Goal: Task Accomplishment & Management: Manage account settings

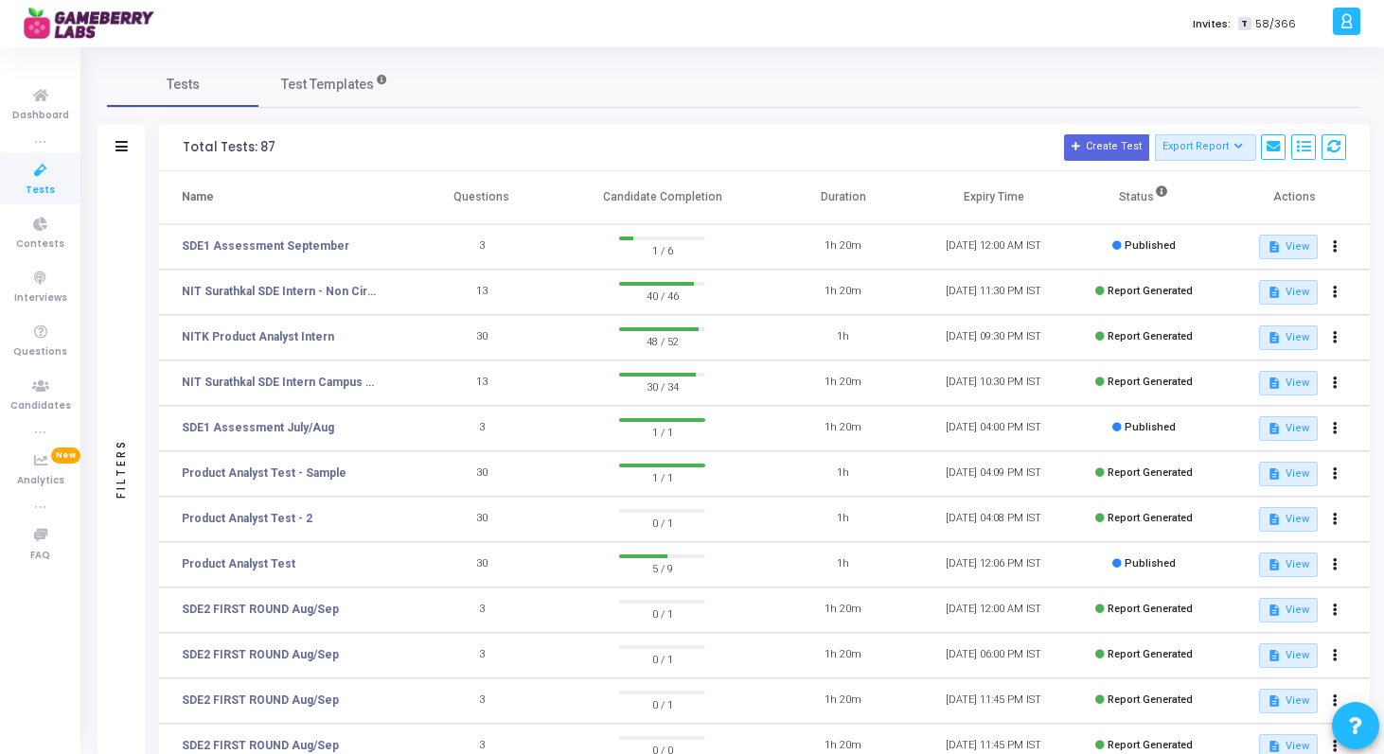
click at [48, 188] on span "Tests" at bounding box center [40, 191] width 29 height 16
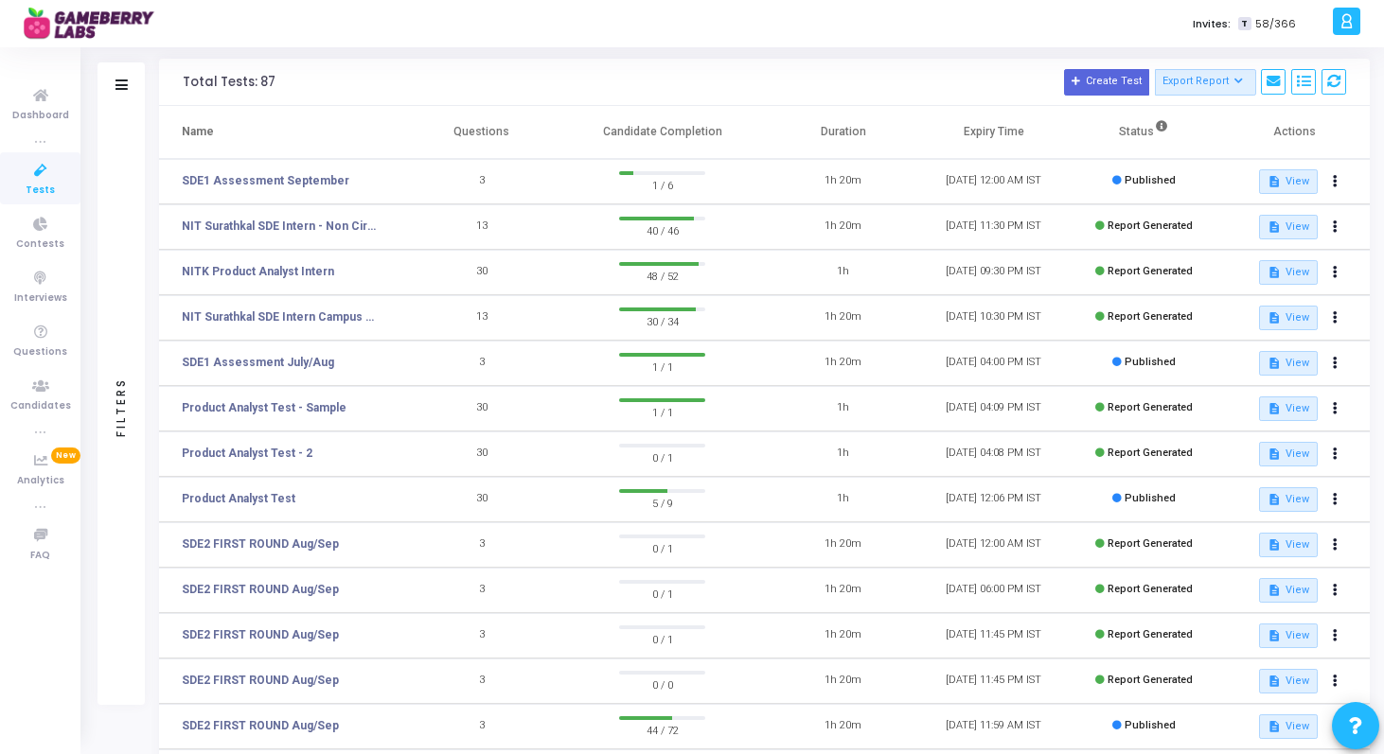
scroll to position [80, 0]
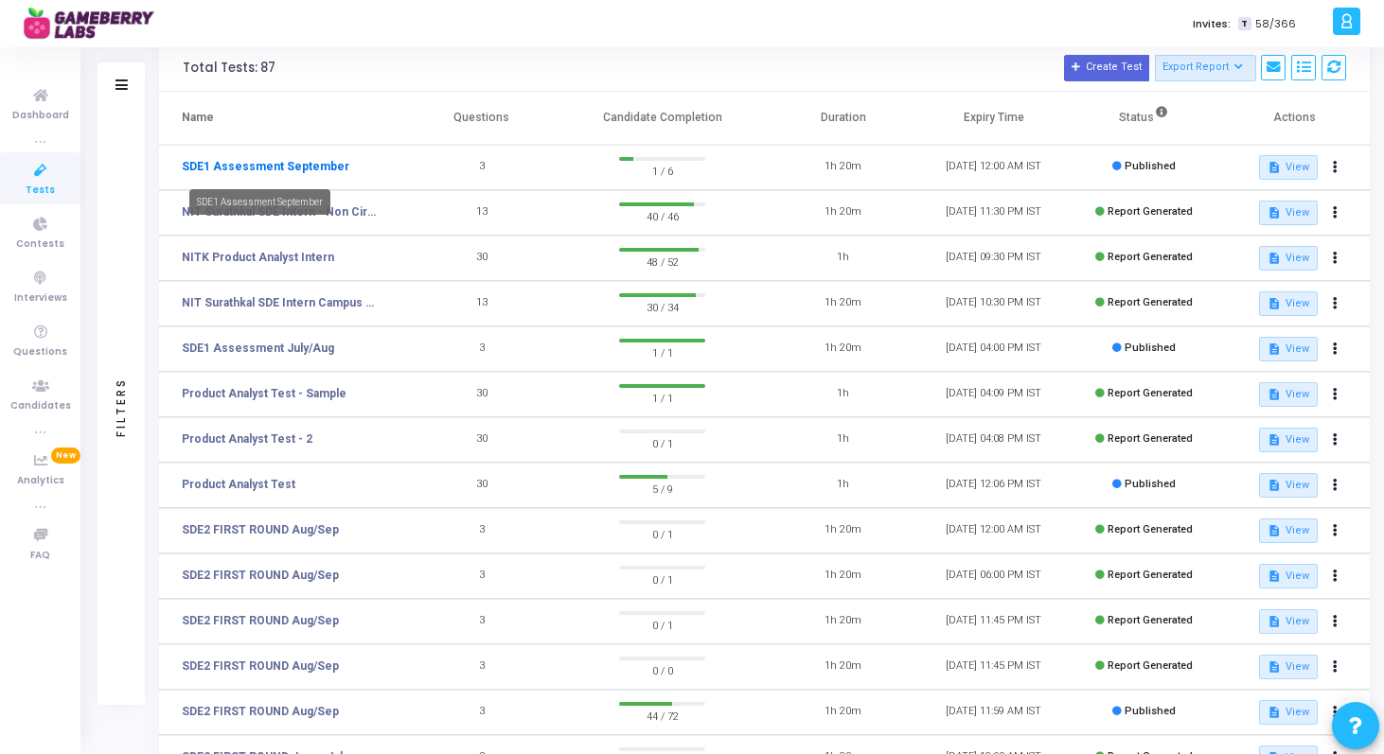
click at [290, 168] on link "SDE1 Assessment September" at bounding box center [266, 166] width 168 height 17
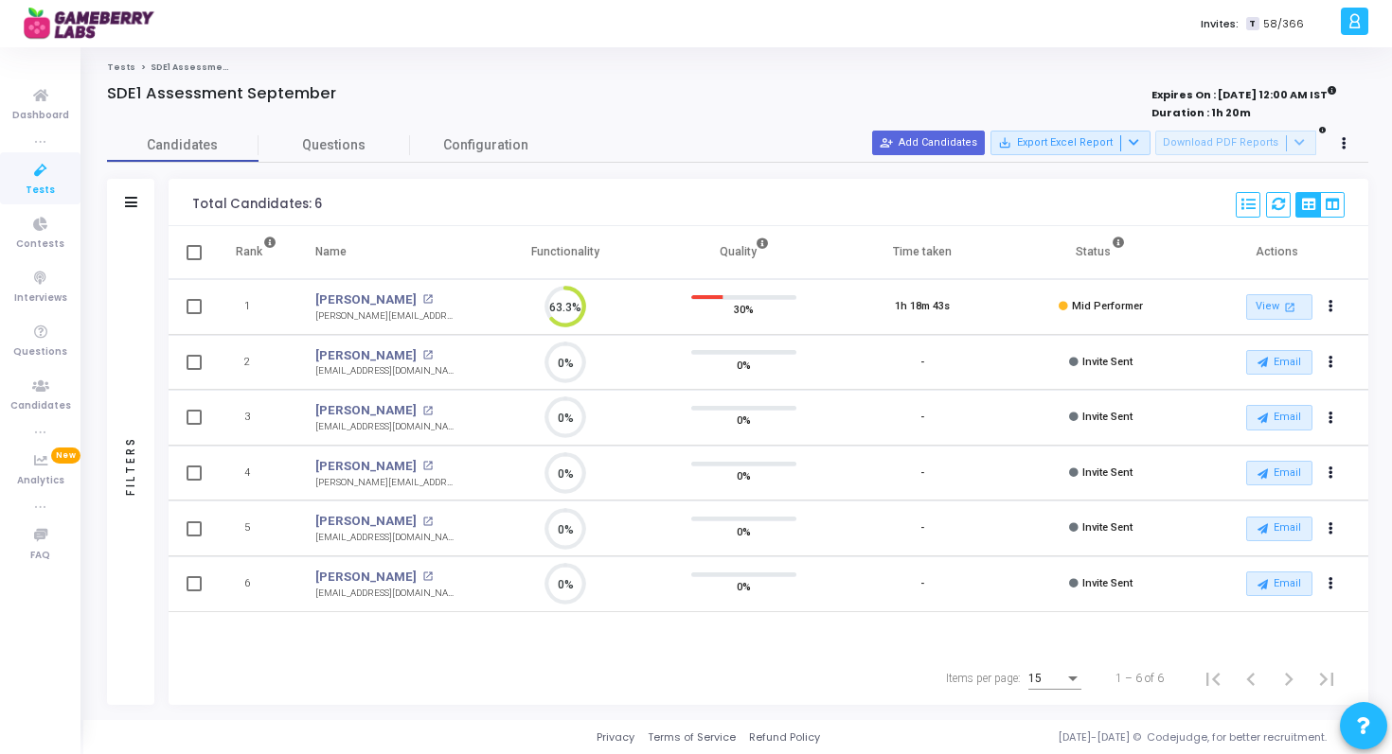
click at [56, 169] on icon at bounding box center [41, 171] width 40 height 24
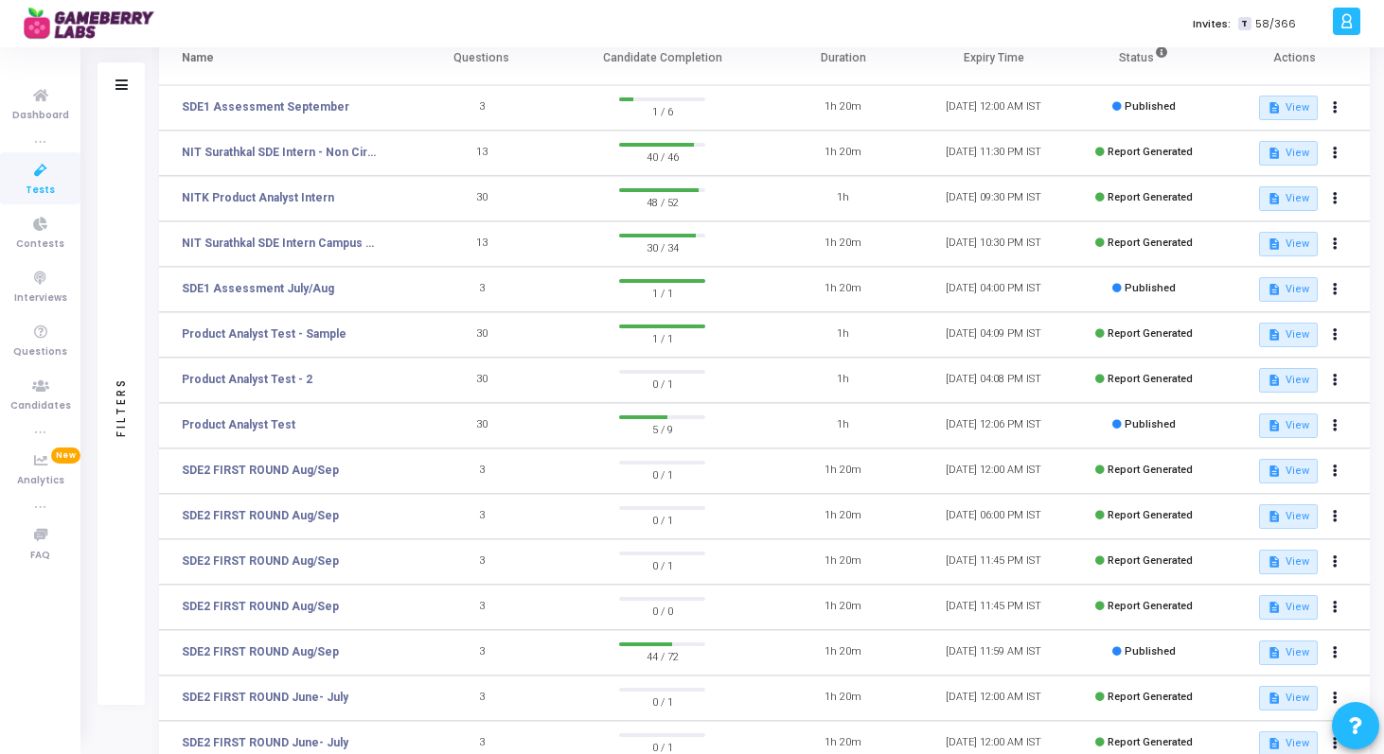
scroll to position [253, 0]
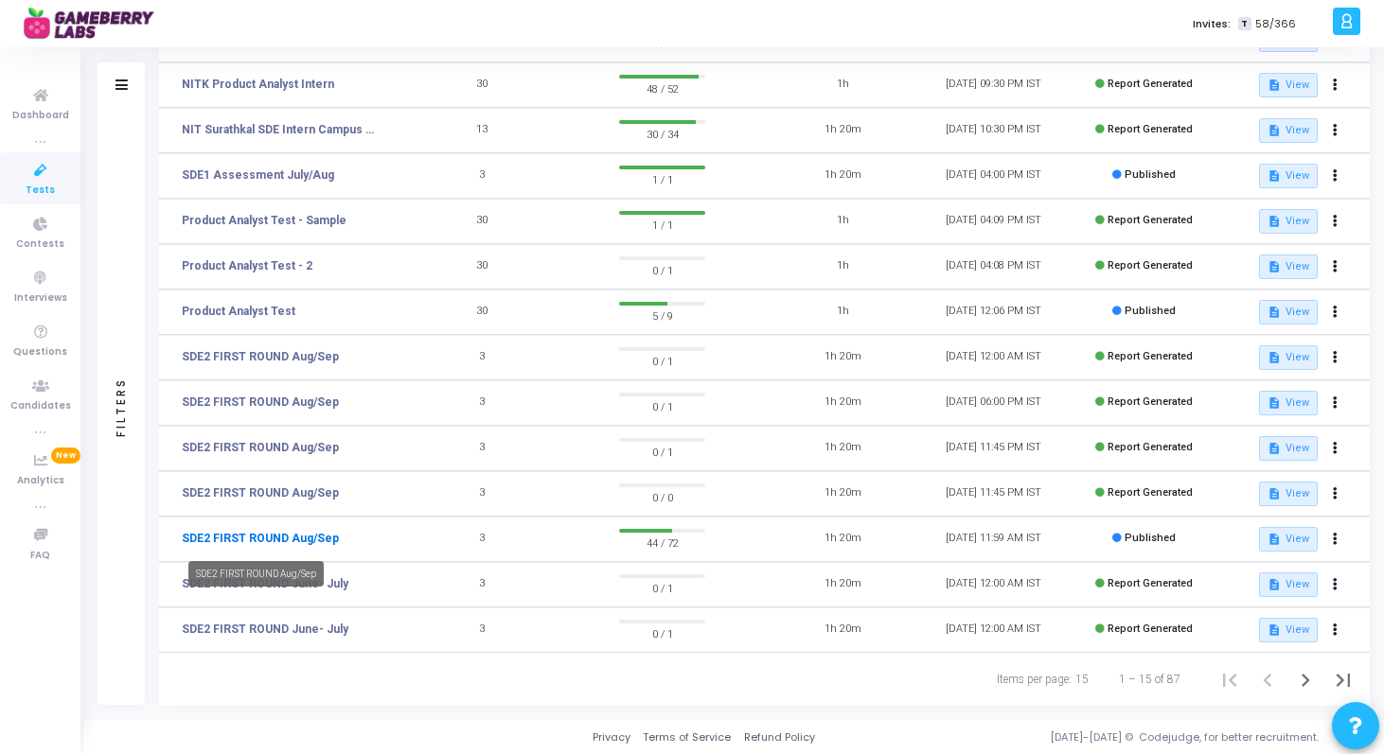
click at [282, 537] on link "SDE2 FIRST ROUND Aug/Sep" at bounding box center [260, 538] width 157 height 17
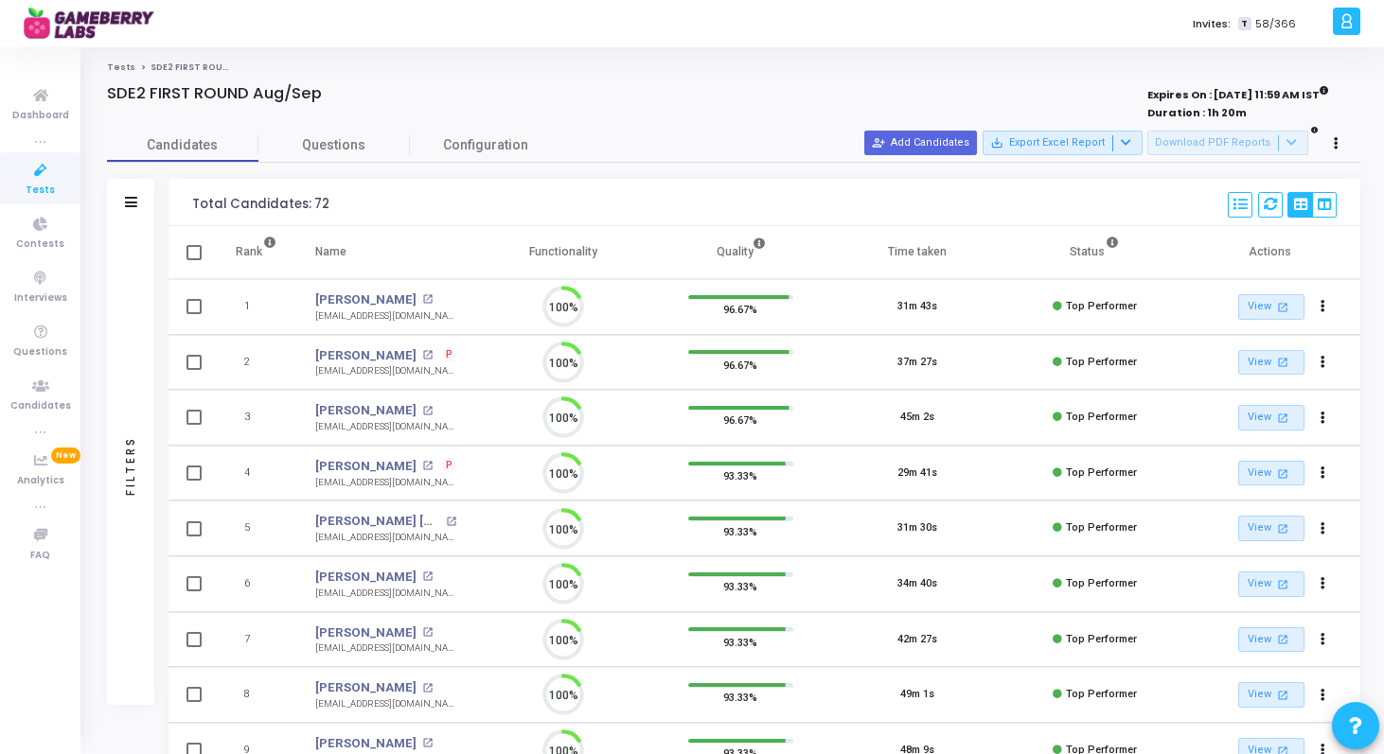
scroll to position [9, 9]
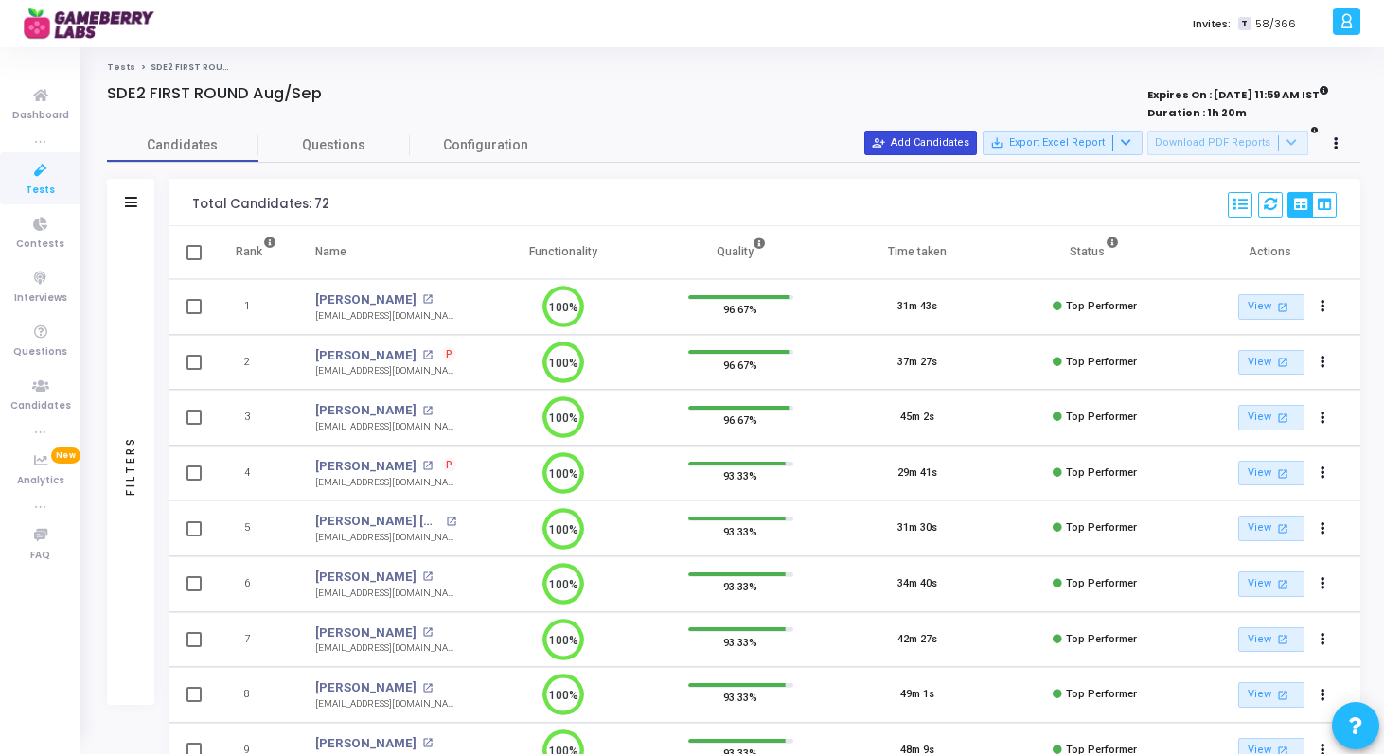
click at [958, 143] on button "person_add_alt Add Candidates" at bounding box center [920, 143] width 113 height 25
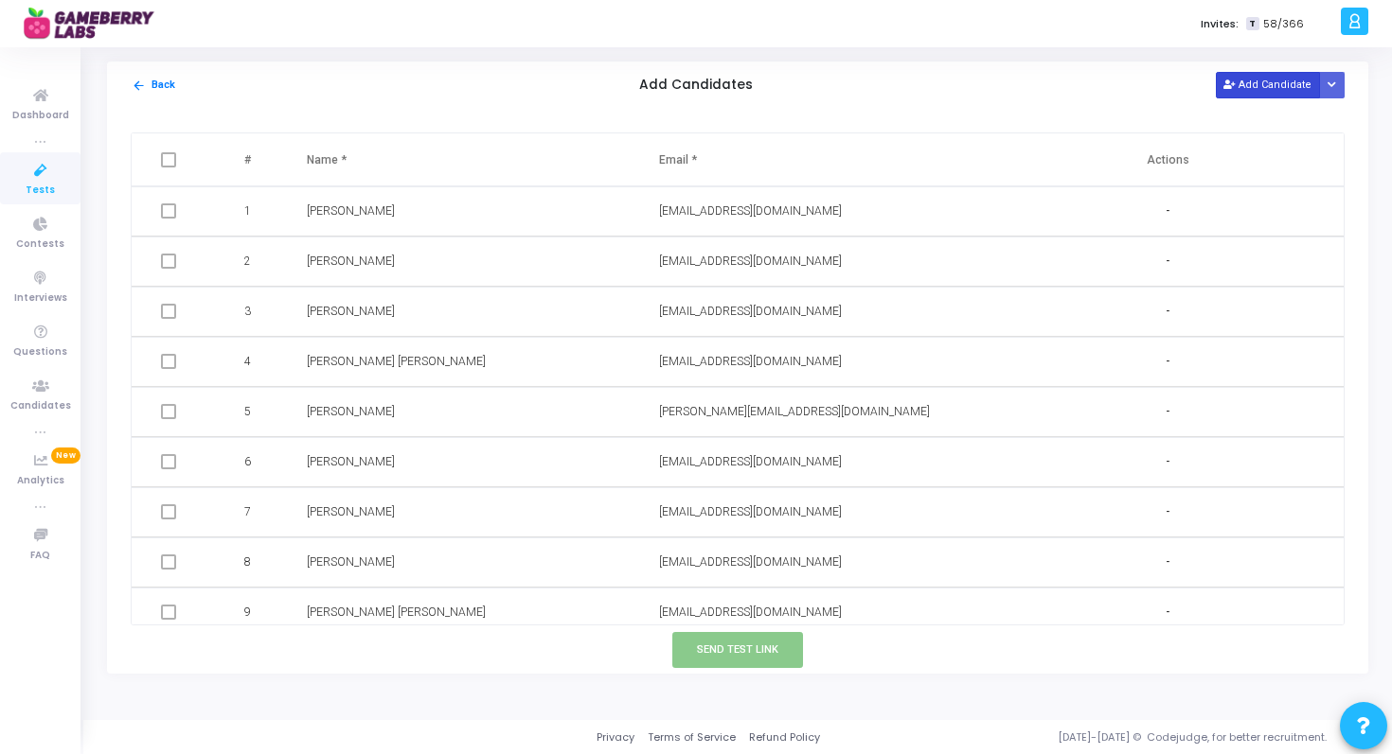
click at [1242, 92] on button "Add Candidate" at bounding box center [1267, 85] width 104 height 26
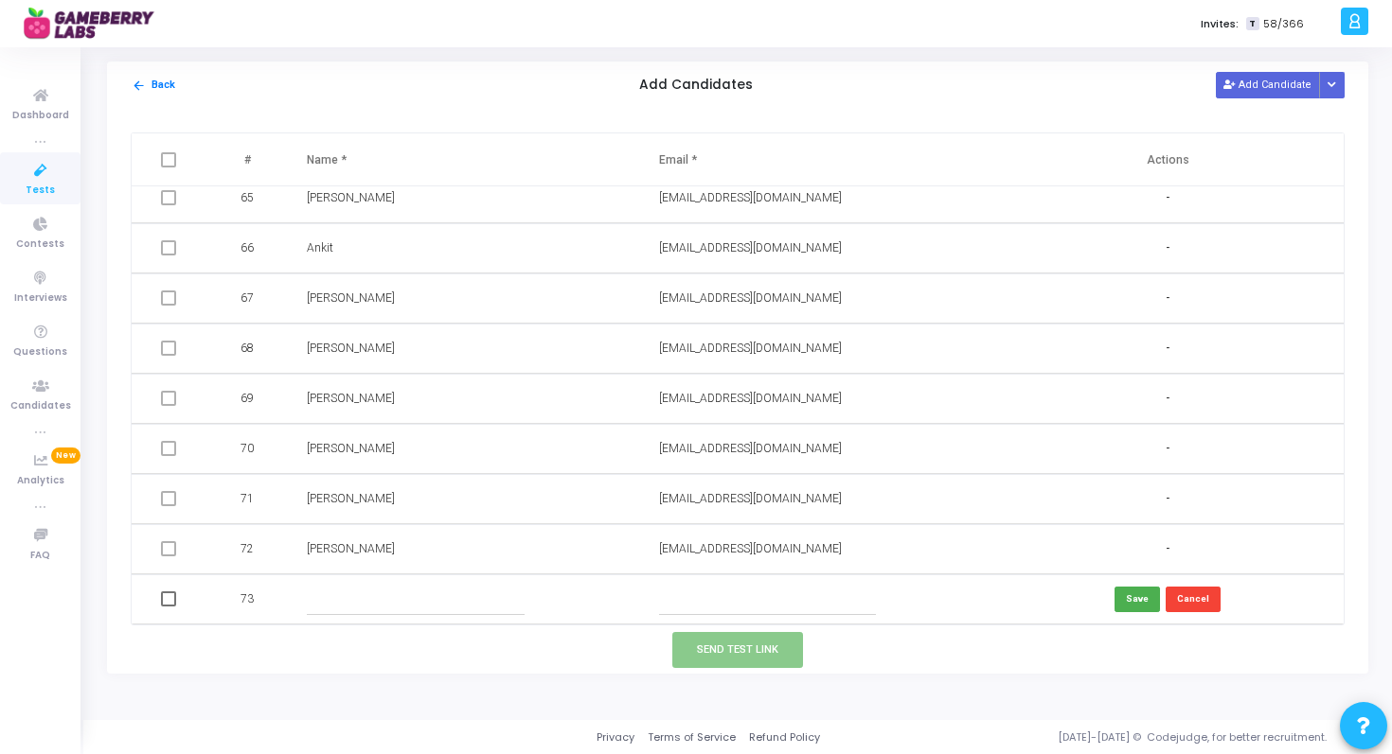
click at [328, 599] on input "text" at bounding box center [415, 599] width 217 height 31
paste input "Pranay Raj"
type input "Pranay Raj"
click at [709, 587] on input "text" at bounding box center [767, 599] width 217 height 31
paste input "raj.pranay1999@gmail.com"
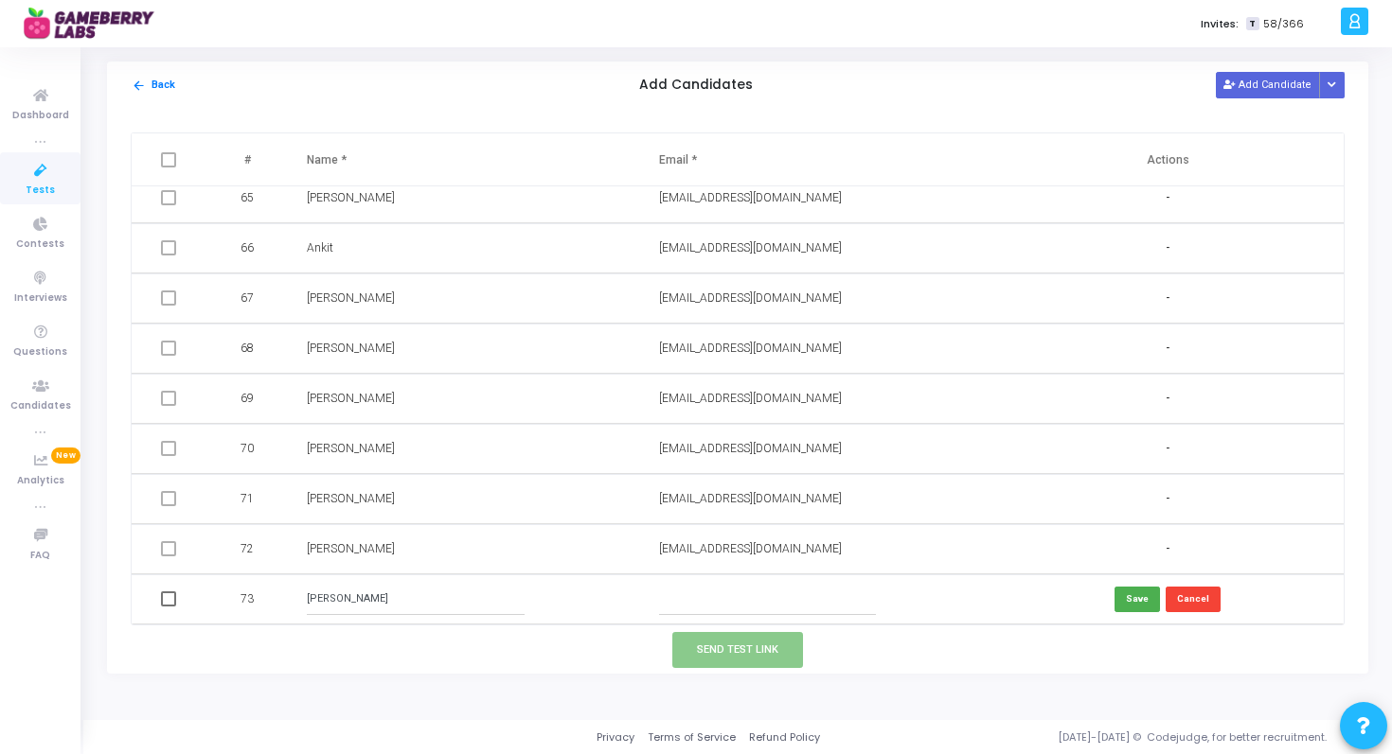
type input "raj.pranay1999@gmail.com"
click at [1128, 604] on button "Save" at bounding box center [1136, 600] width 45 height 26
click at [169, 597] on span at bounding box center [168, 599] width 15 height 15
click at [168, 607] on input "checkbox" at bounding box center [168, 607] width 1 height 1
checkbox input "true"
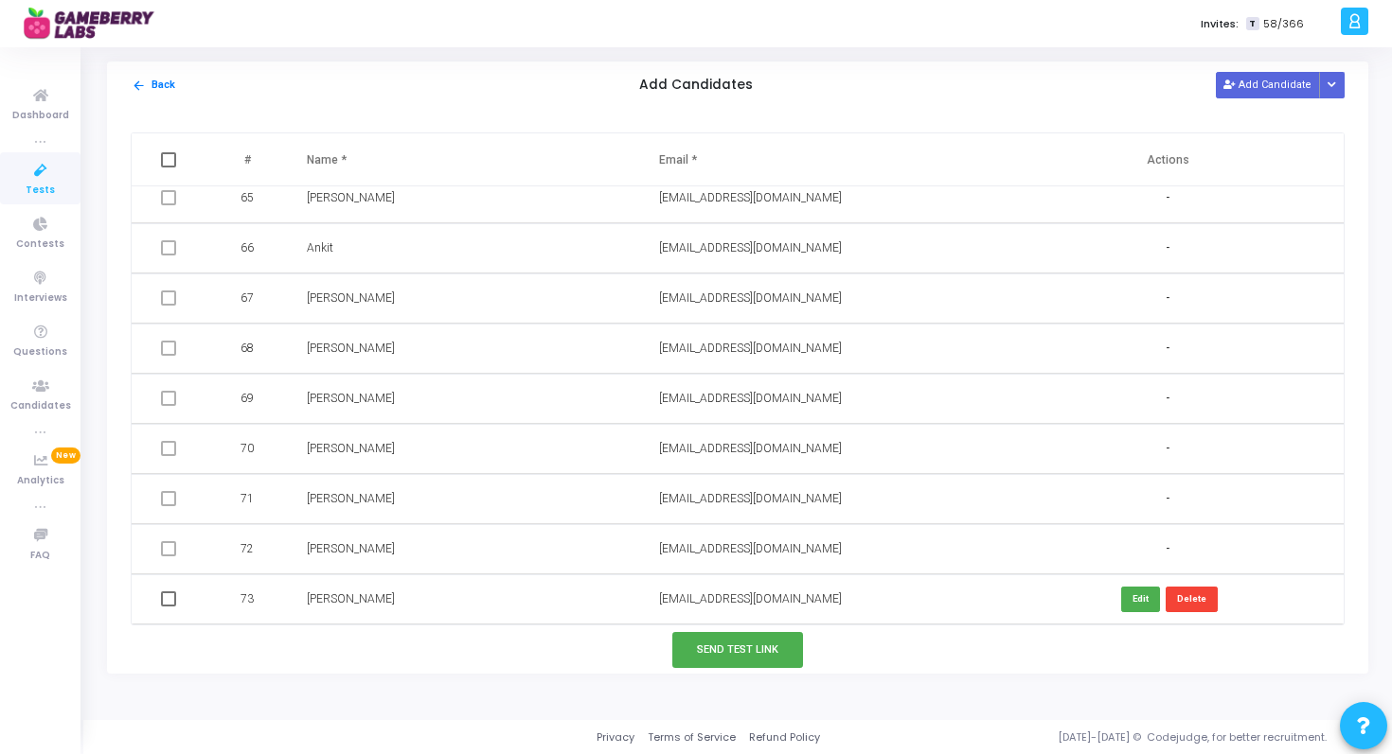
checkbox input "true"
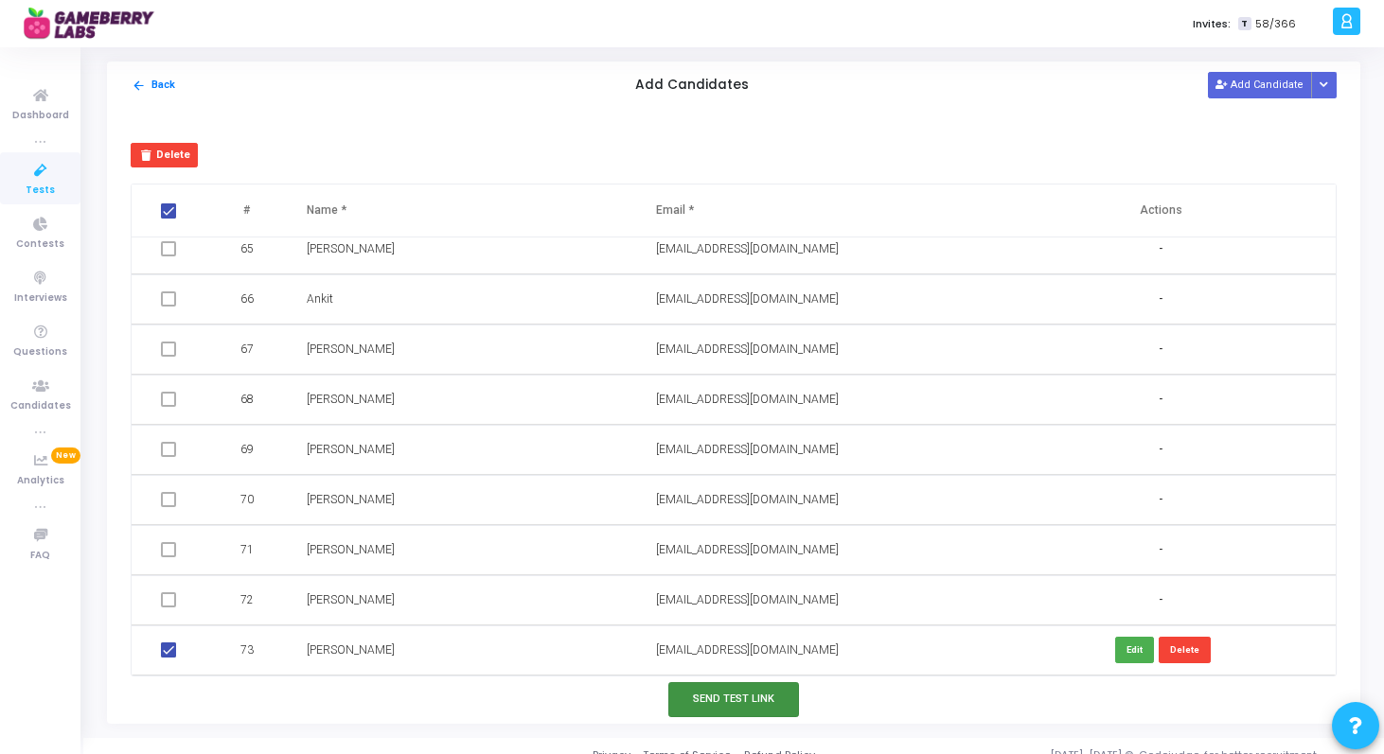
click at [737, 701] on button "Send Test Link" at bounding box center [733, 700] width 131 height 35
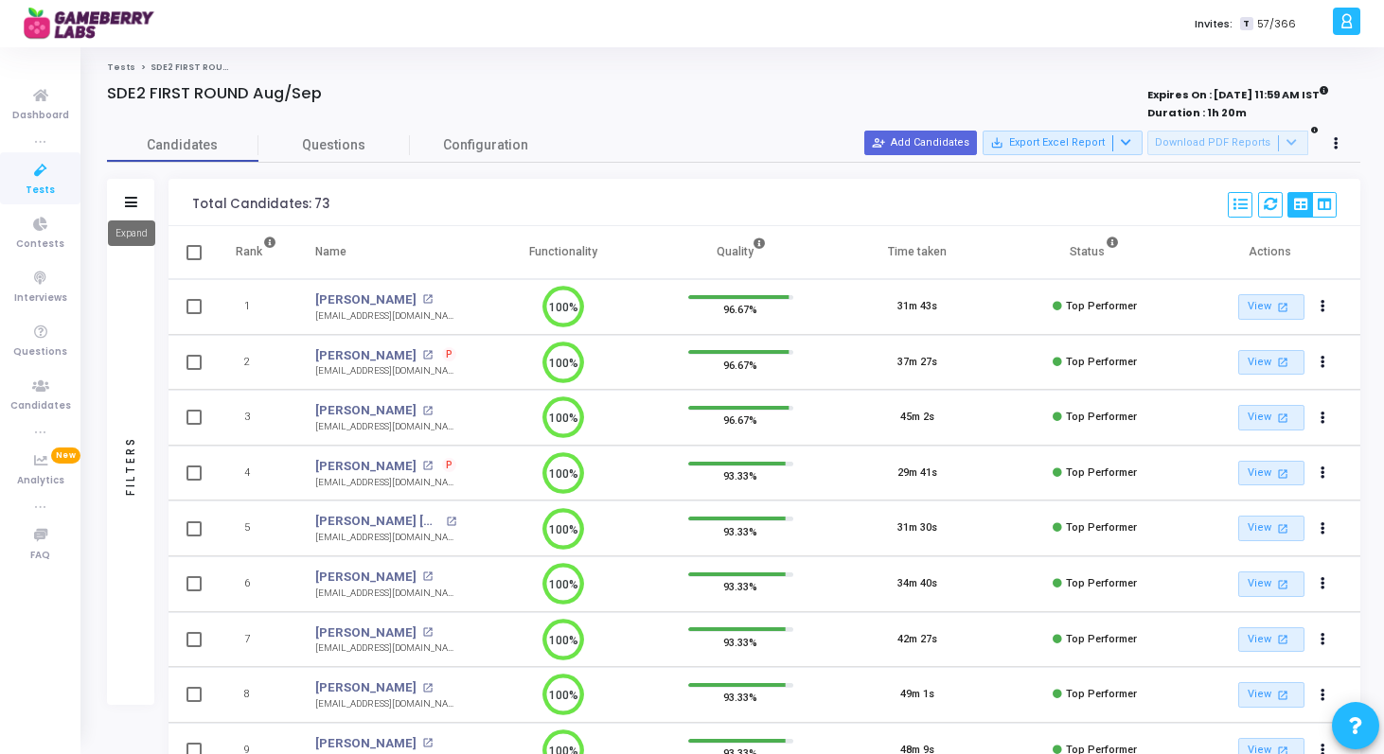
click at [132, 200] on icon at bounding box center [131, 202] width 12 height 10
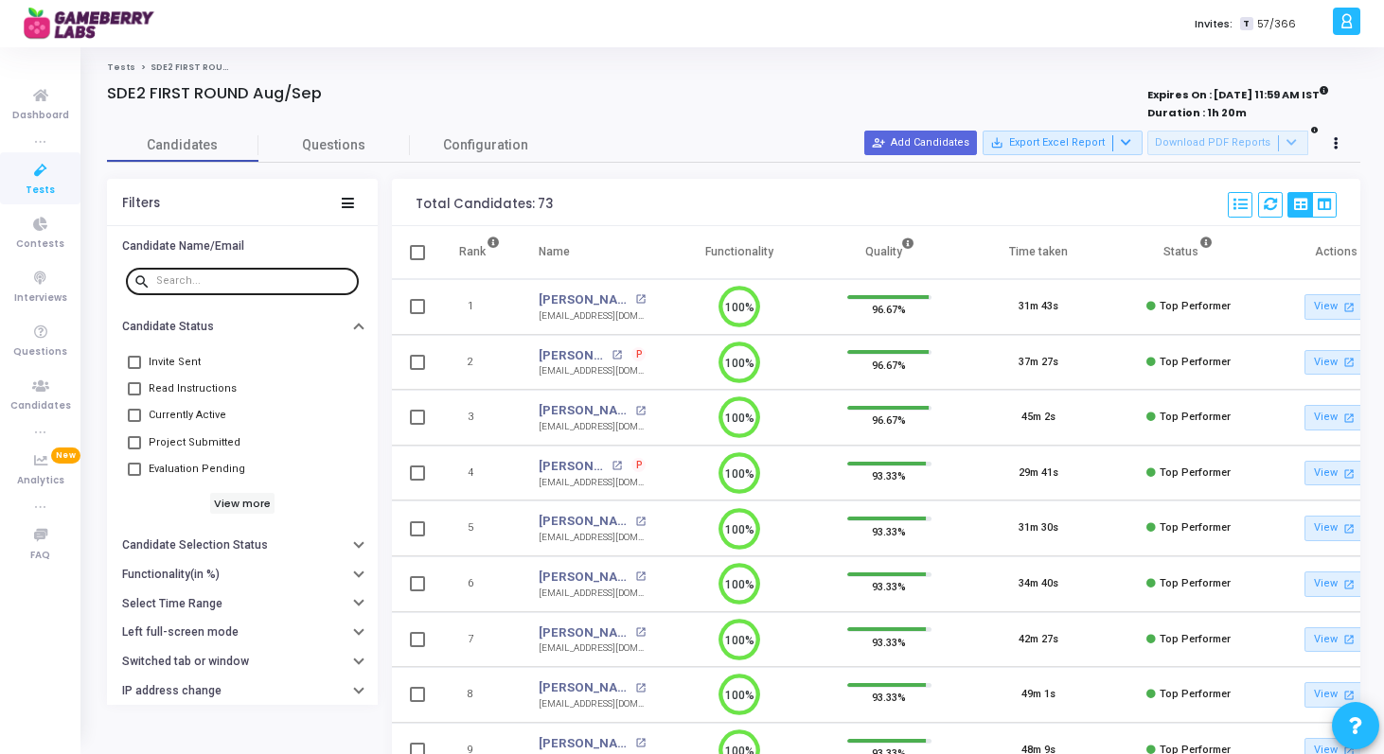
click at [275, 278] on input "text" at bounding box center [253, 280] width 195 height 11
paste input "aggarwalsparsh175@gmail.com"
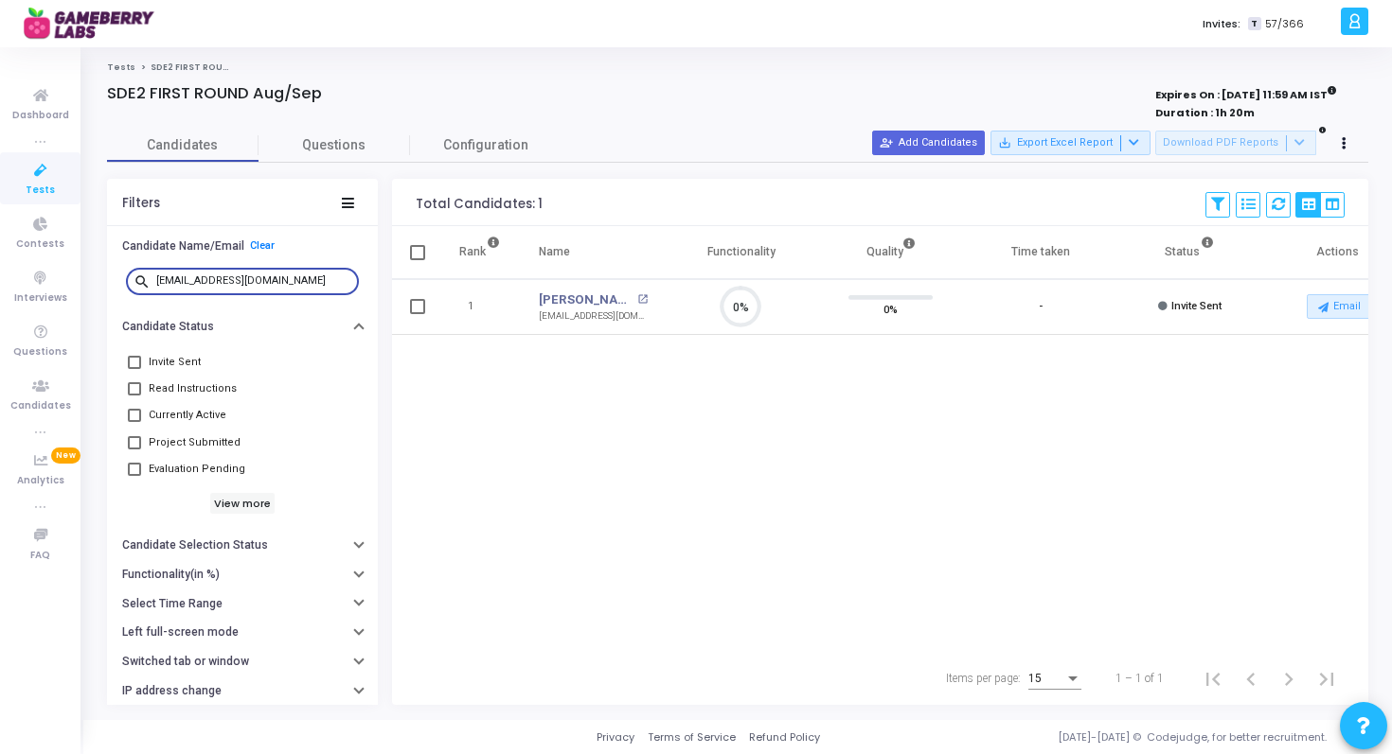
paste input "bhishekgupta.ag250"
paste input "nkit99145"
paste input "imshahbaz21"
paste input "chhmshankar786"
paste input "prakash.anirudh.99.ca"
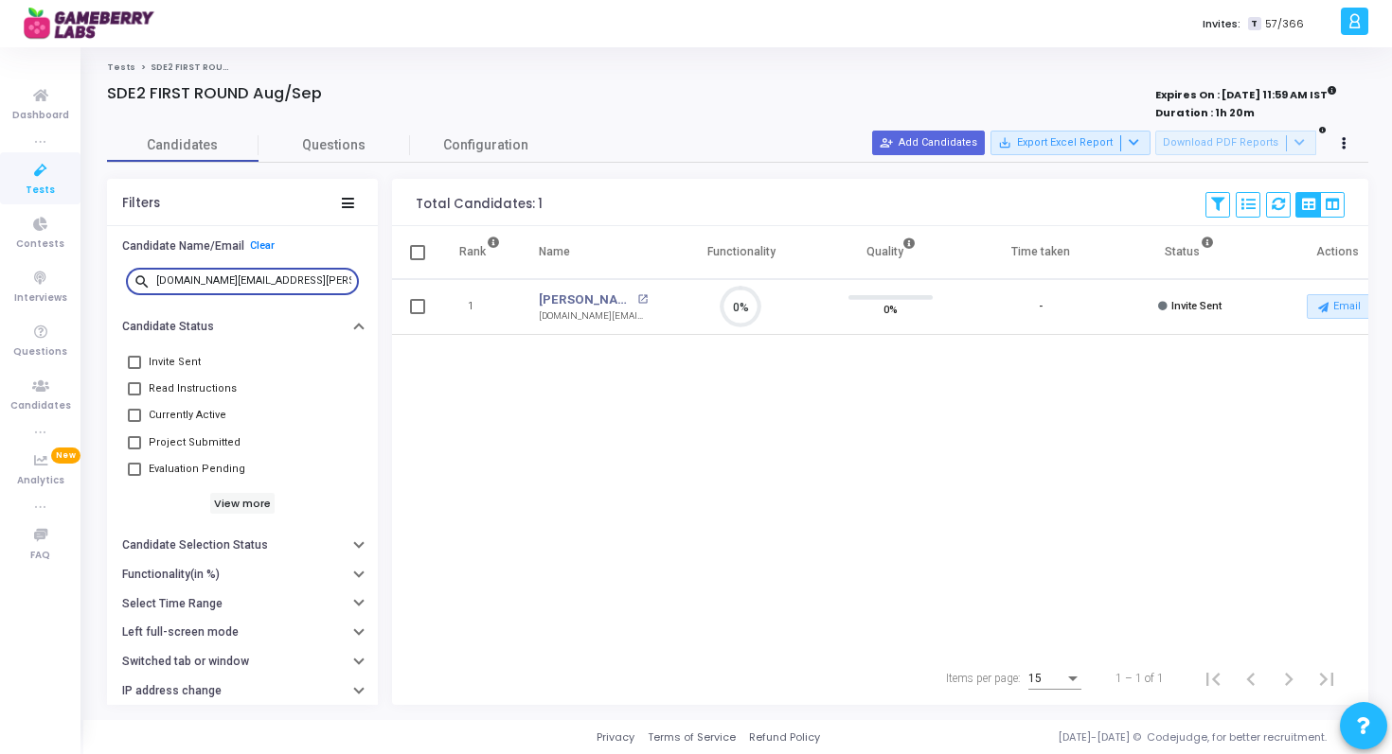
scroll to position [40, 48]
paste input "tejapriyankam"
paste input "kashi.roy96"
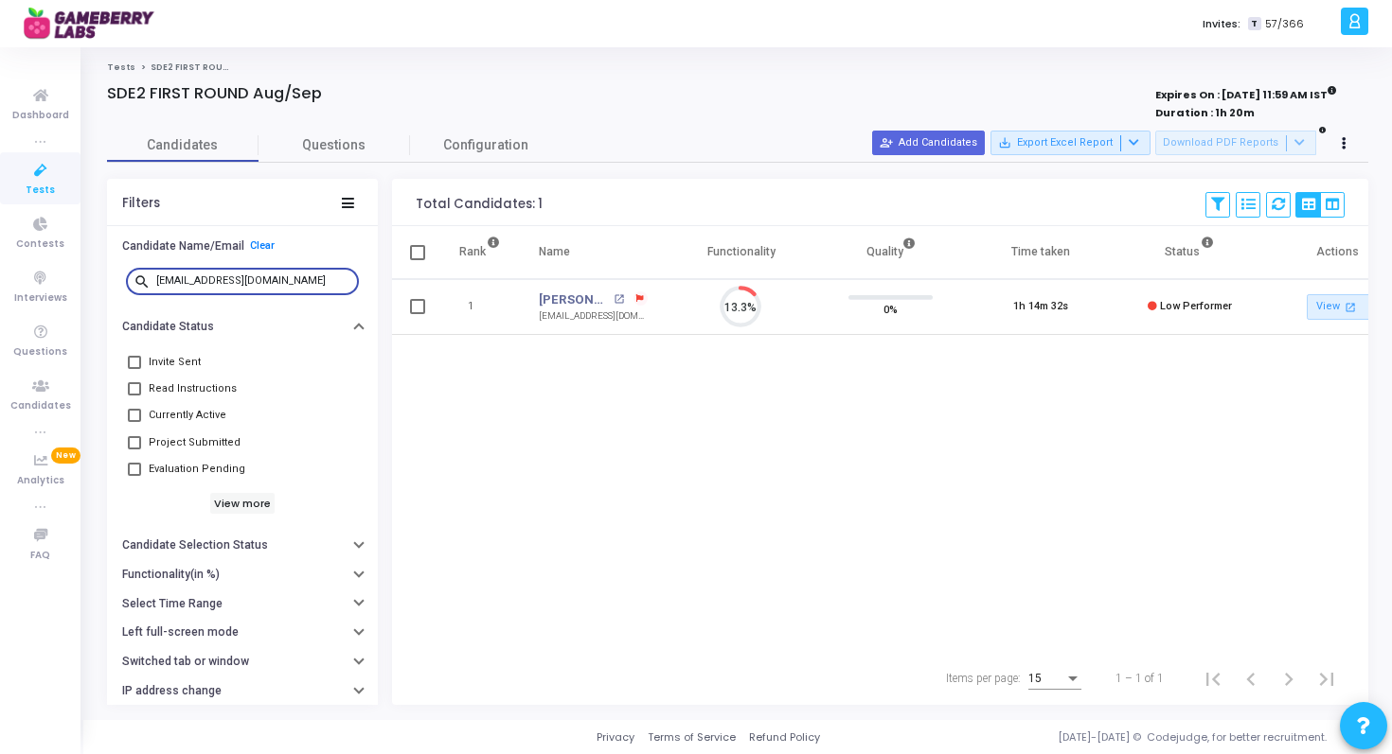
paste input "0111shivangi"
paste input "7shikhartiwar"
click at [231, 283] on input "7shikhartiwari@gmail.com" at bounding box center [253, 280] width 195 height 11
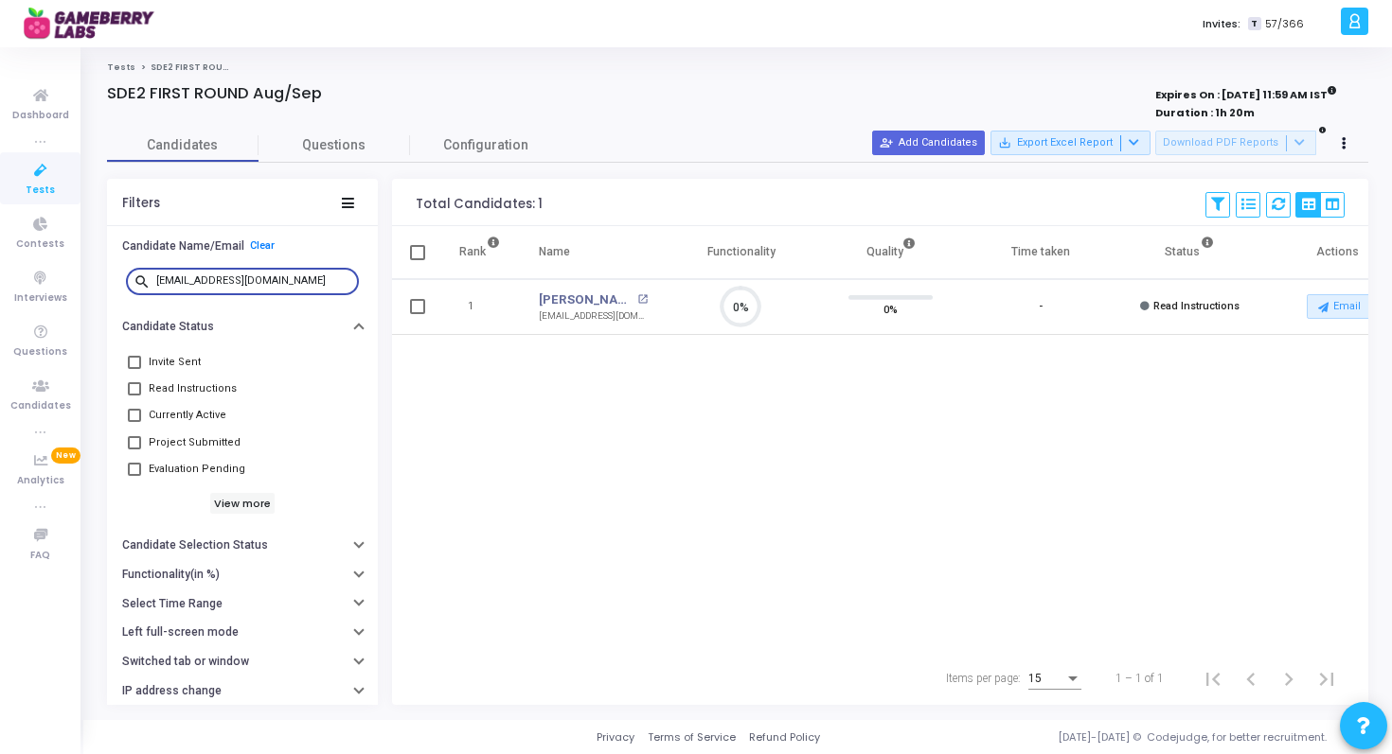
click at [231, 283] on input "7shikhartiwari@gmail.com" at bounding box center [253, 280] width 195 height 11
paste input "aks24ansuman"
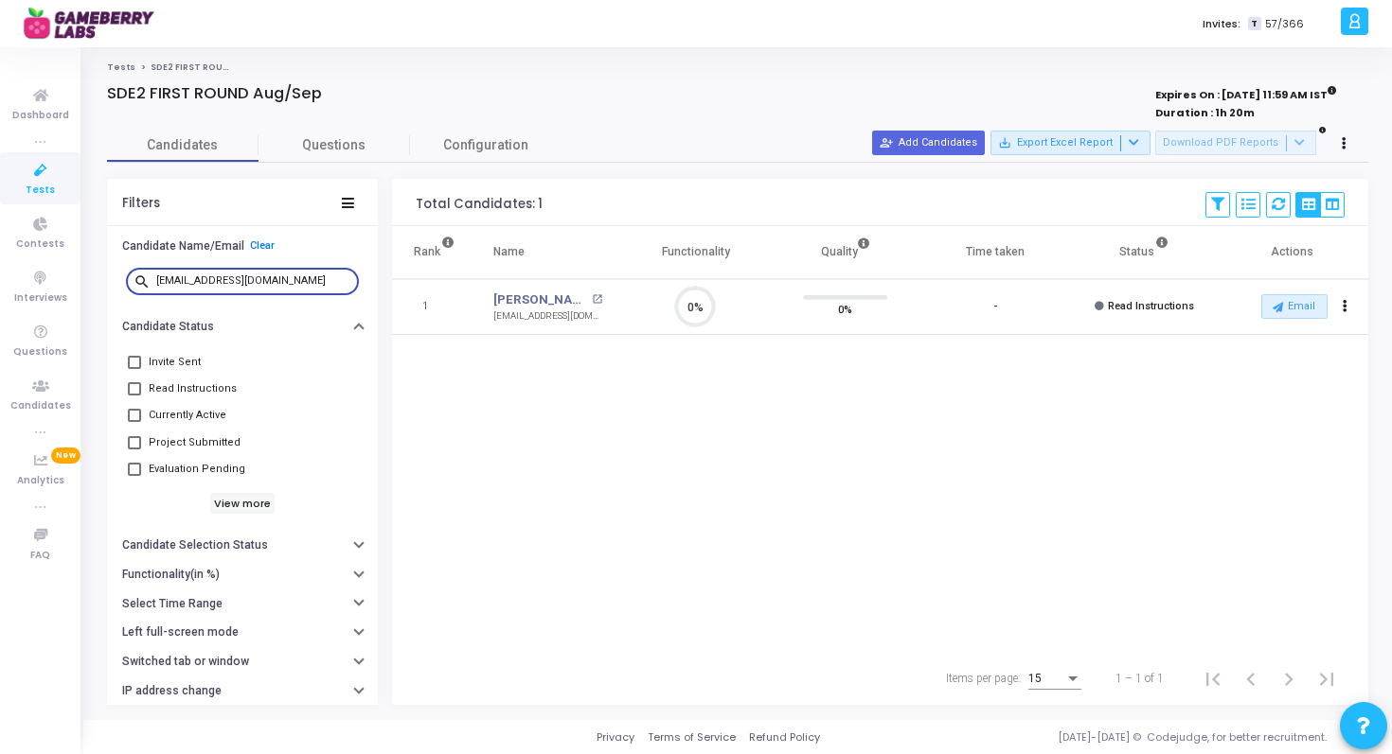
click at [238, 282] on input "aks24ansuman@gmail.com" at bounding box center [253, 280] width 195 height 11
paste input "ujain.umang"
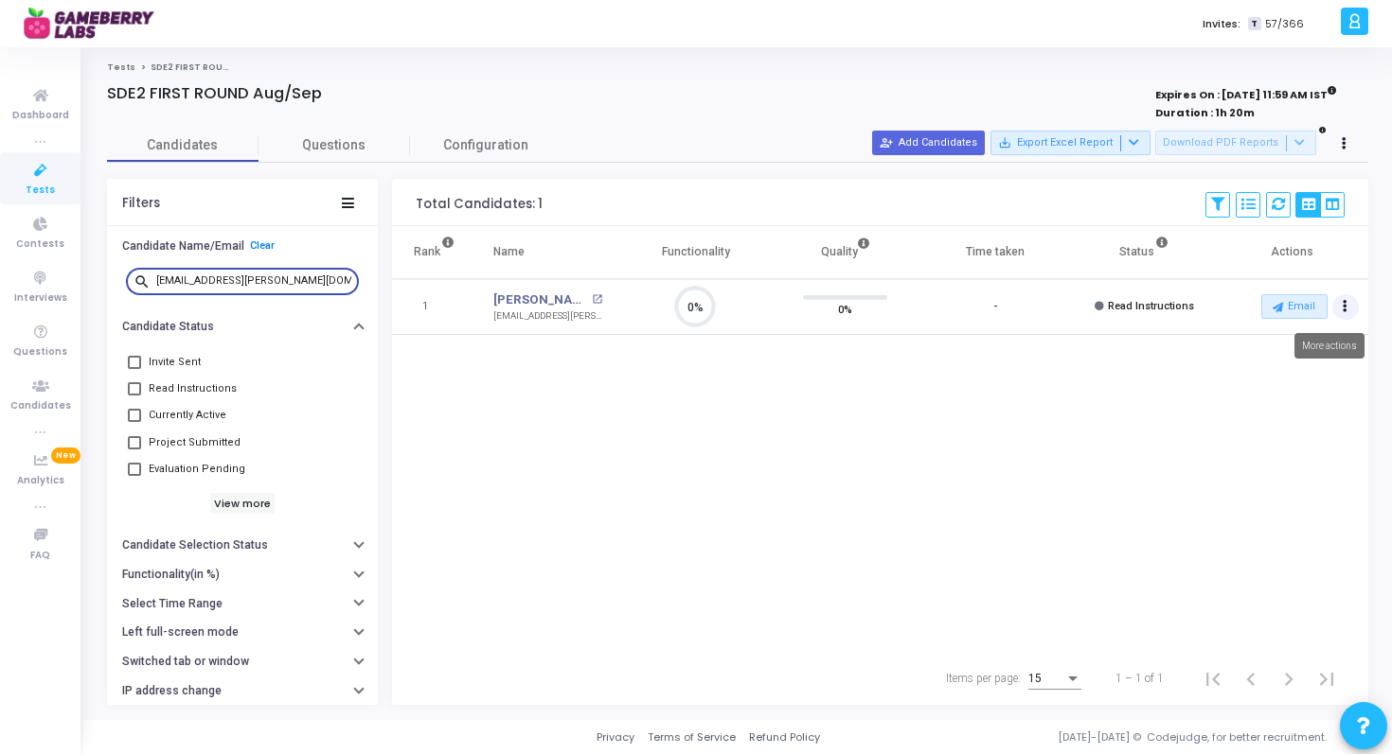
type input "ujain.umang@gmail.com"
click at [1345, 310] on icon "Actions" at bounding box center [1344, 306] width 5 height 9
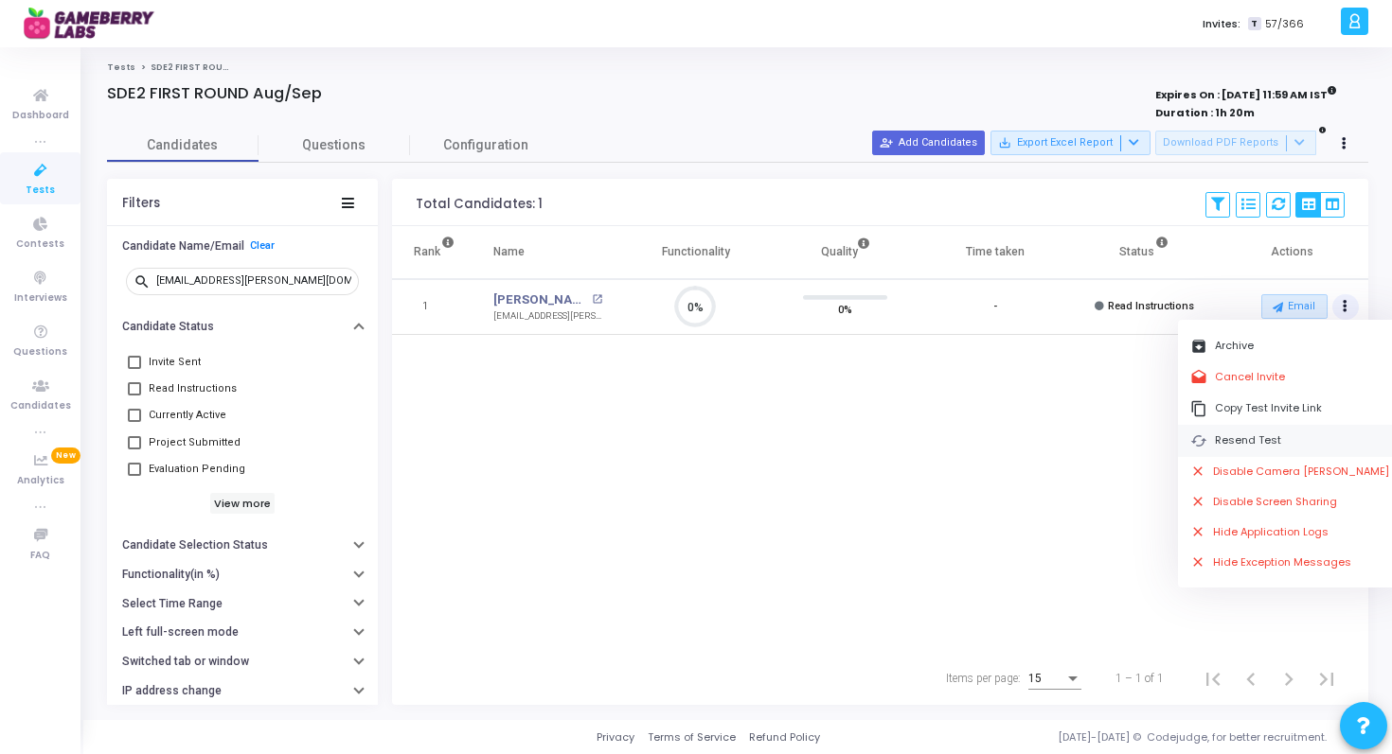
click at [1268, 437] on button "cached Resend Test" at bounding box center [1290, 440] width 224 height 31
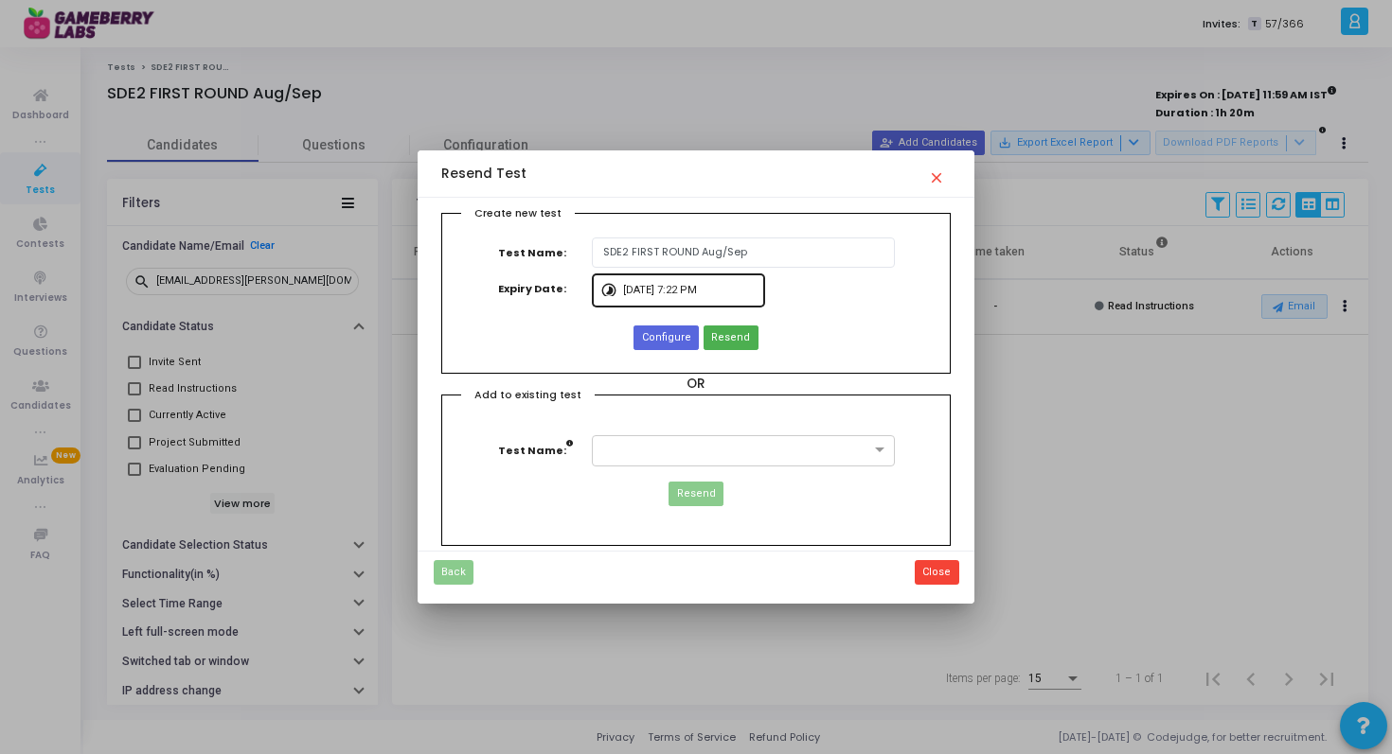
click at [640, 289] on input "9/13/2025, 7:22 PM" at bounding box center [690, 290] width 134 height 11
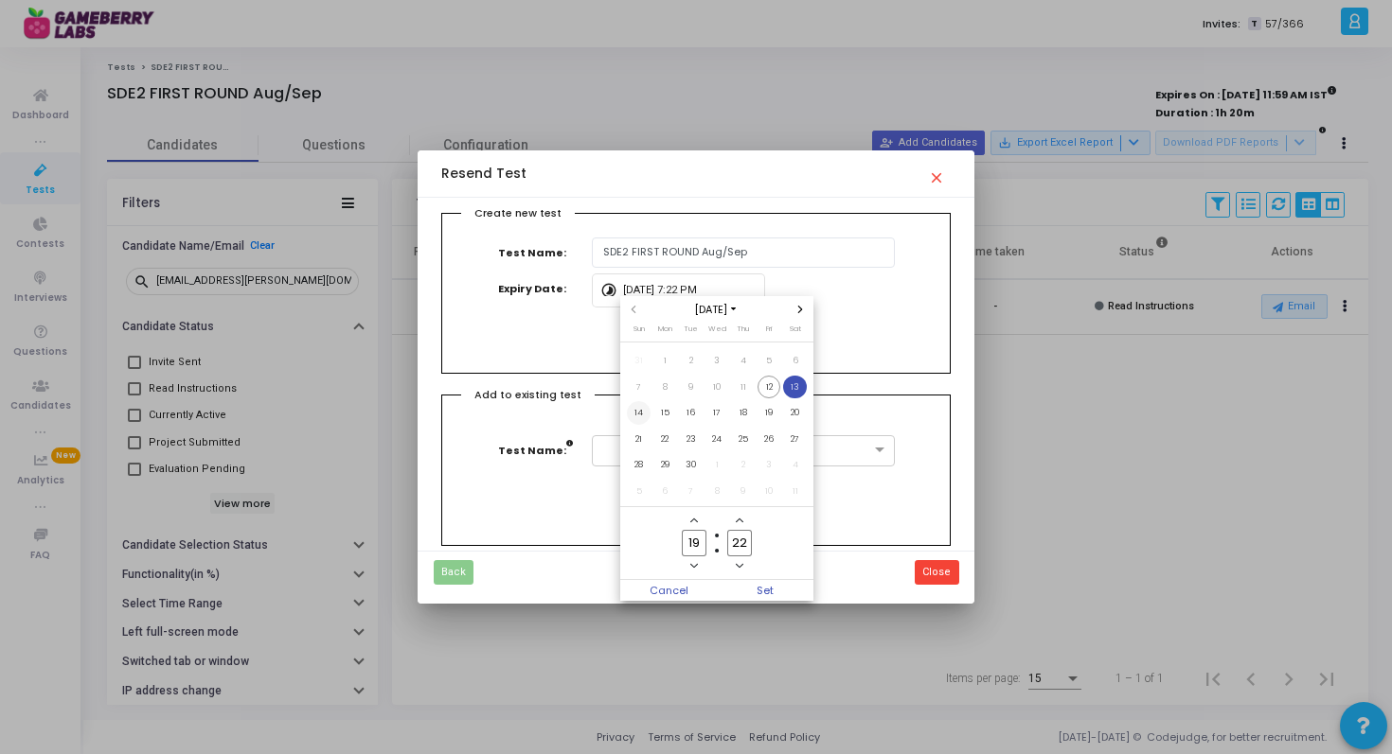
click at [645, 413] on span "14" at bounding box center [639, 413] width 24 height 24
click at [692, 537] on input "19" at bounding box center [694, 543] width 25 height 26
type input "00"
click at [743, 543] on input "22" at bounding box center [739, 543] width 25 height 26
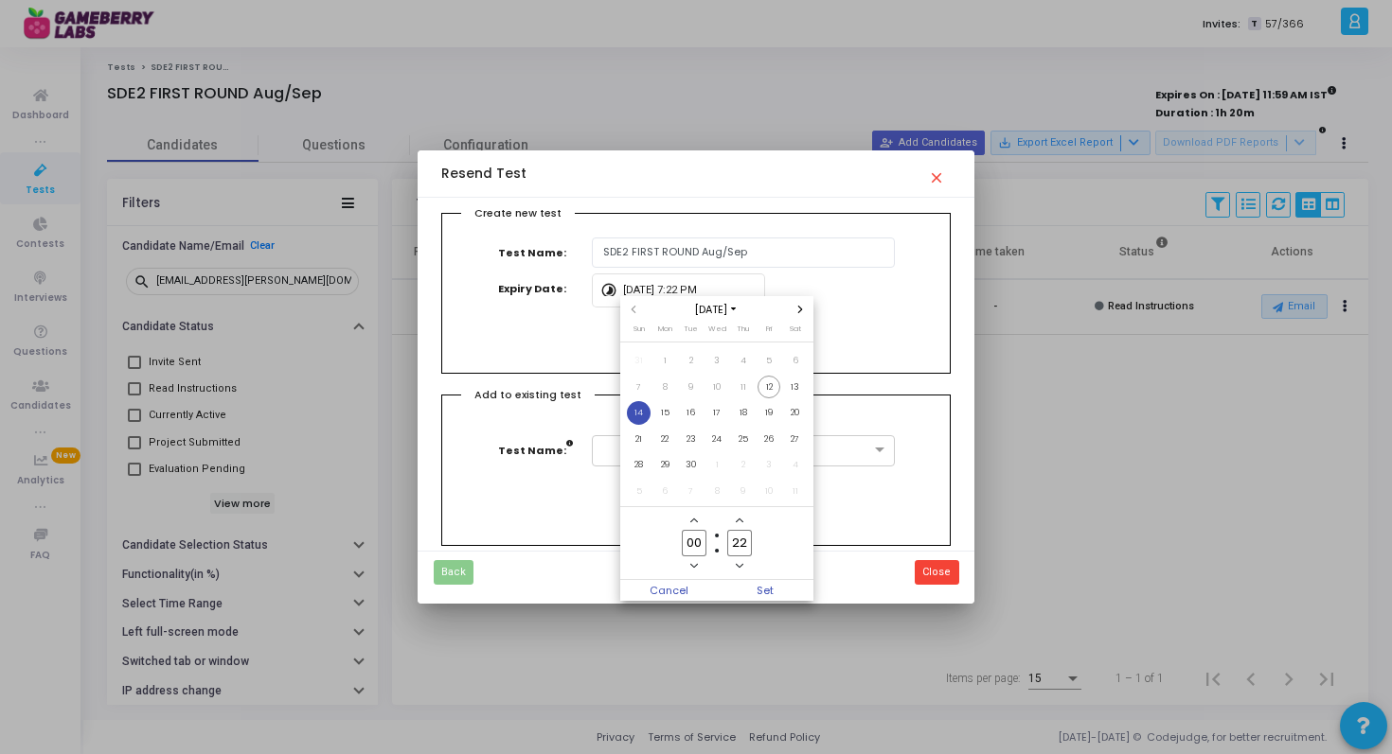
click at [743, 543] on input "22" at bounding box center [739, 543] width 25 height 26
type input "00"
click at [771, 590] on span "Set" at bounding box center [765, 590] width 97 height 21
type input "9/14/2025, 12:00 AM"
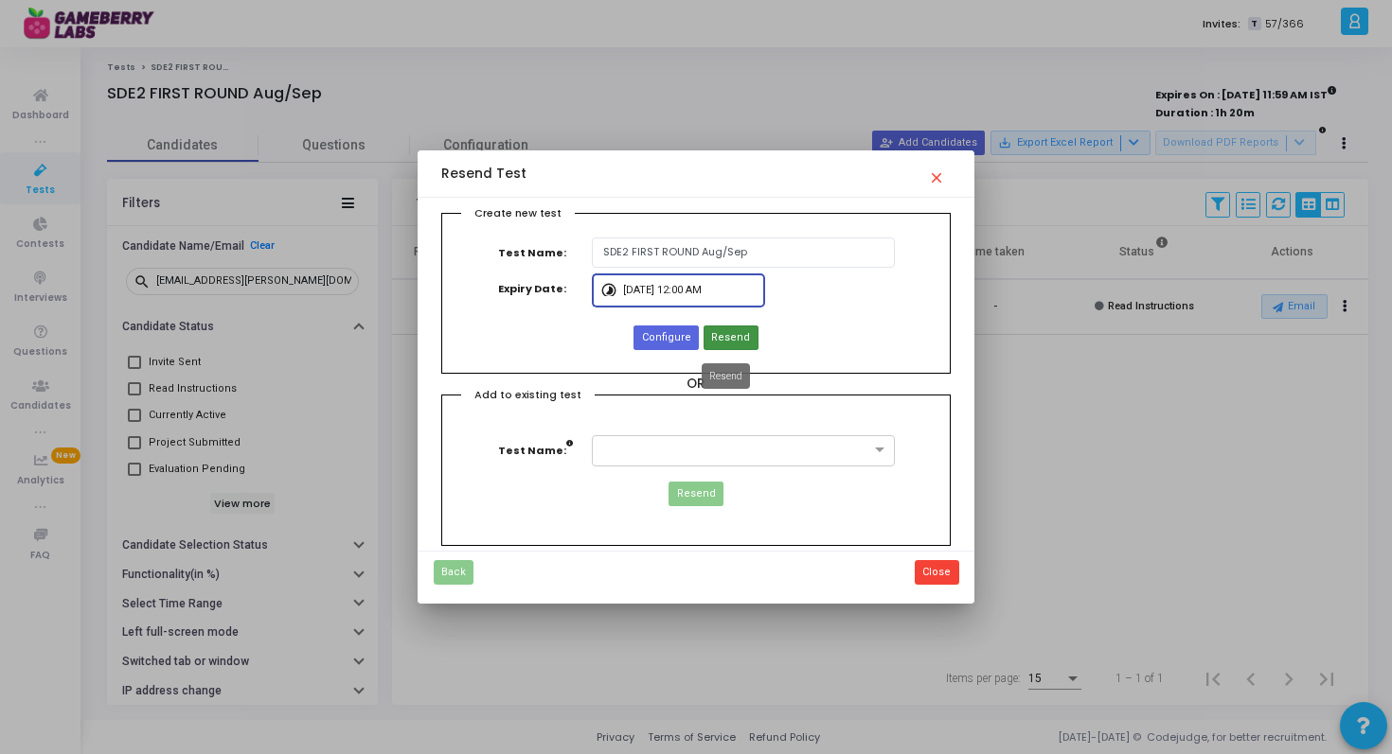
click at [739, 341] on span "Resend" at bounding box center [730, 338] width 39 height 16
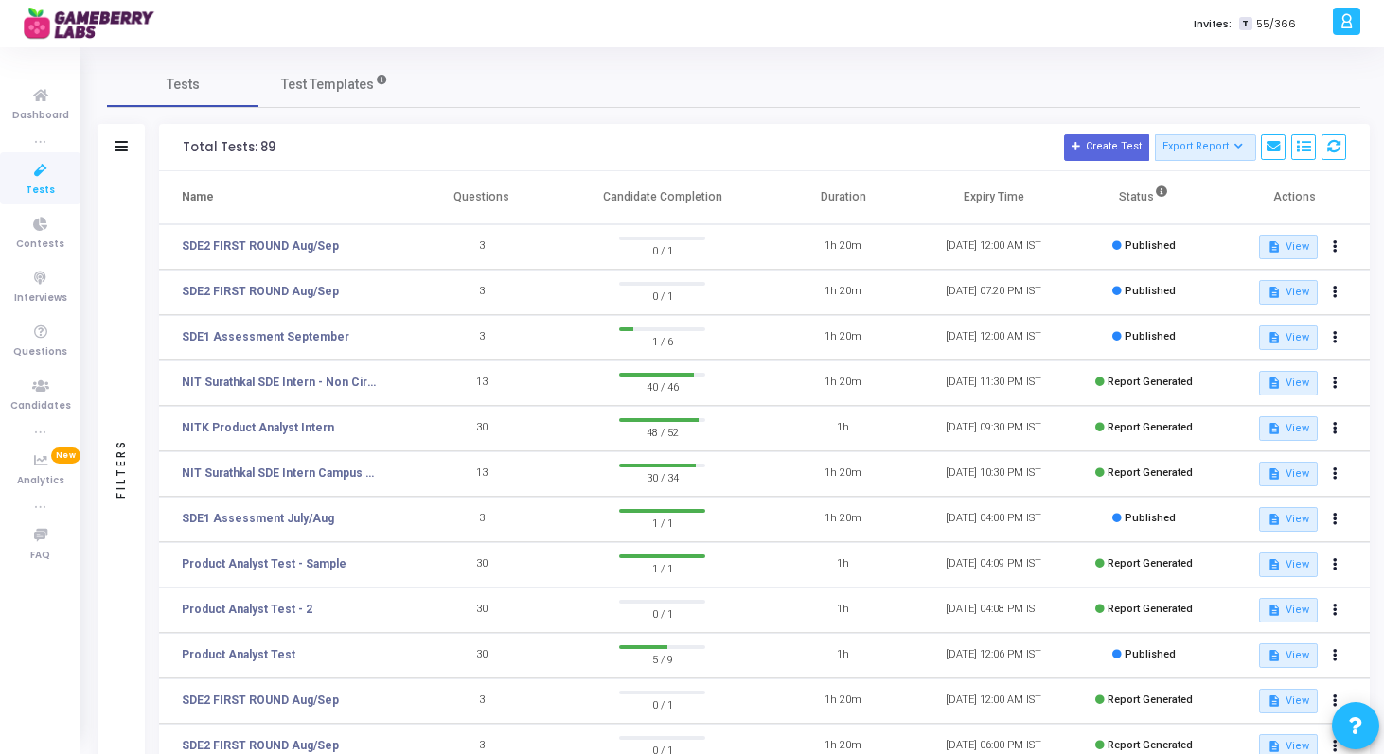
scroll to position [253, 0]
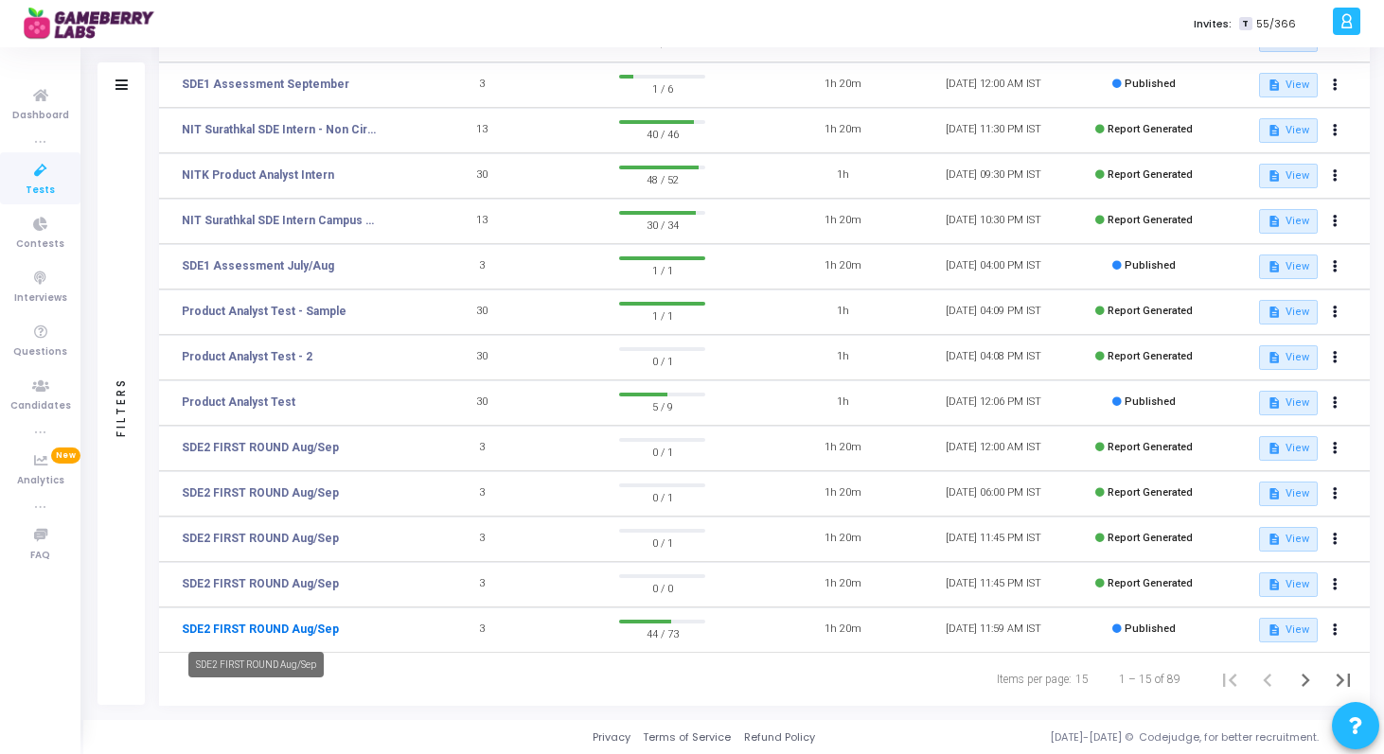
click at [213, 624] on link "SDE2 FIRST ROUND Aug/Sep" at bounding box center [260, 629] width 157 height 17
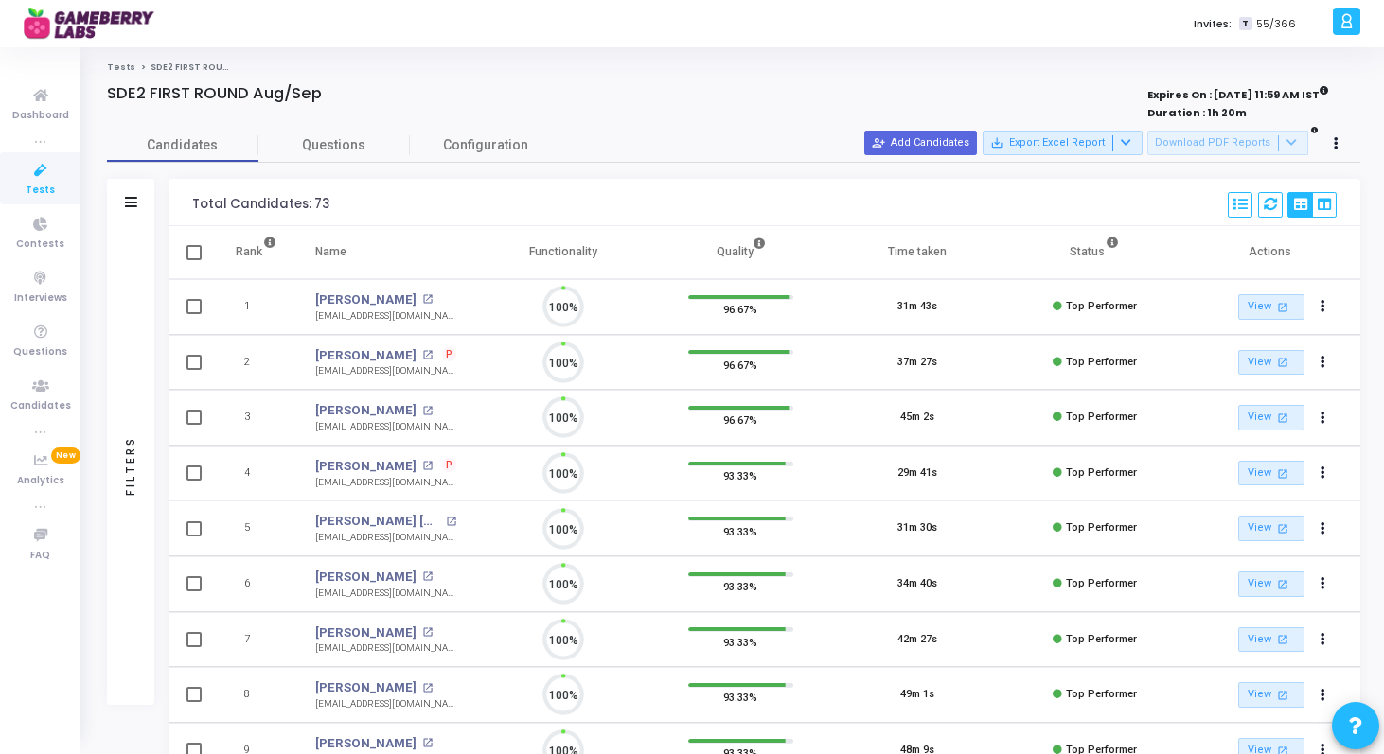
scroll to position [40, 48]
click at [133, 204] on icon at bounding box center [131, 202] width 12 height 10
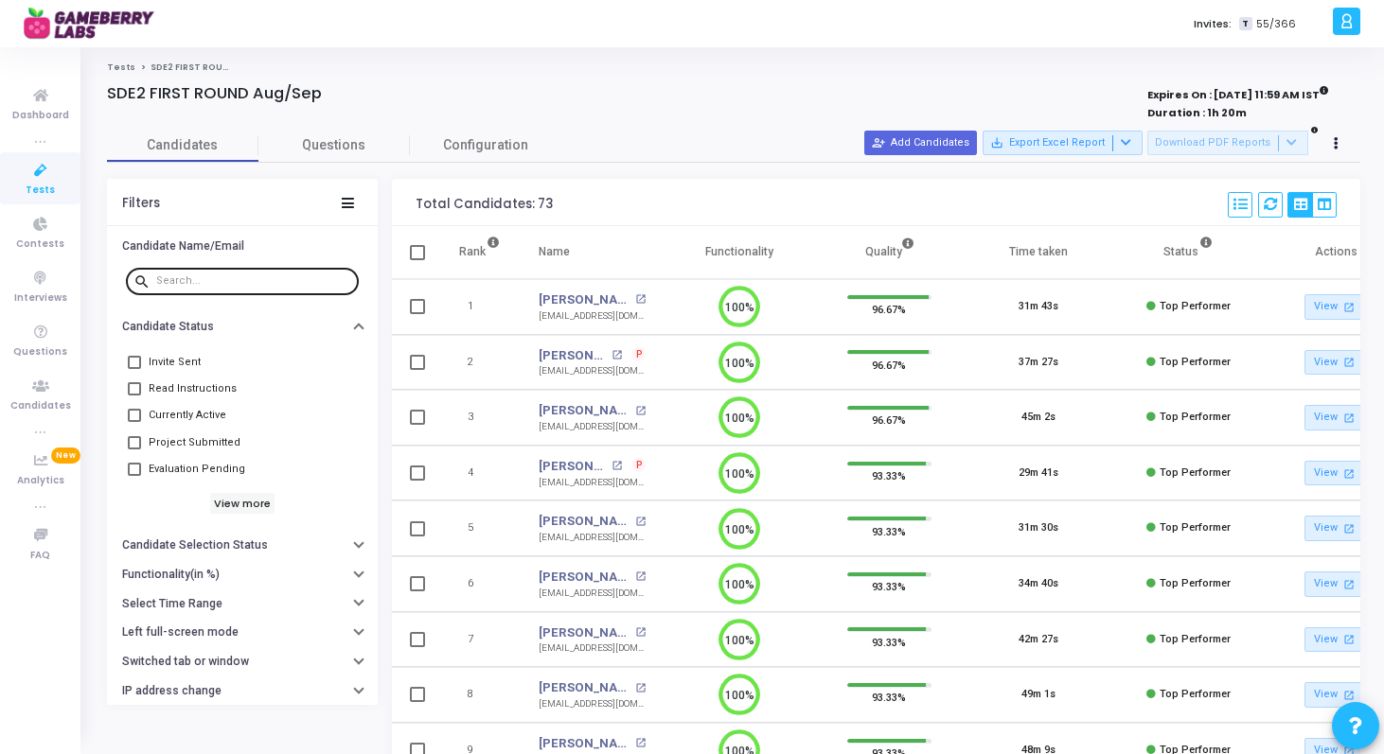
click at [271, 284] on input "text" at bounding box center [253, 280] width 195 height 11
paste input "ujain.umang@gmail.com"
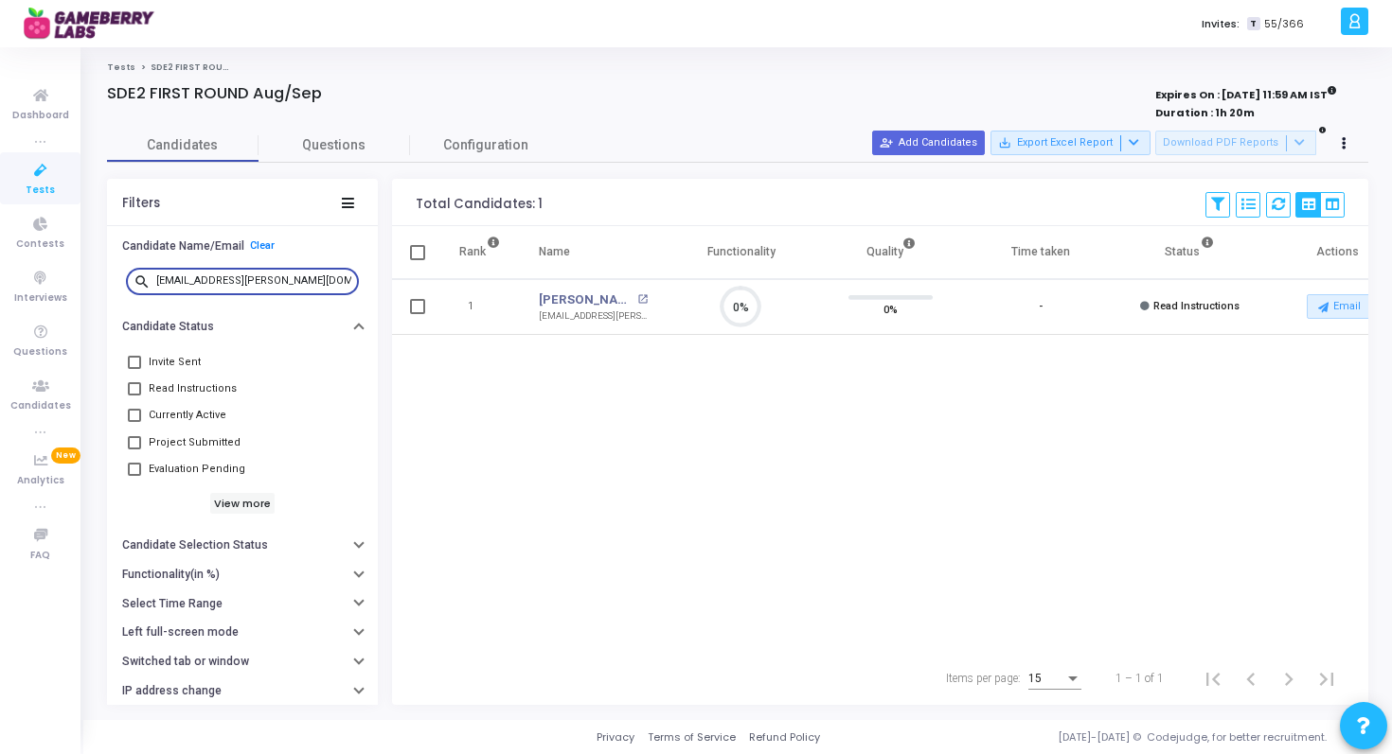
type input "ujain.umang@gmail.com"
click at [37, 180] on icon at bounding box center [41, 171] width 40 height 24
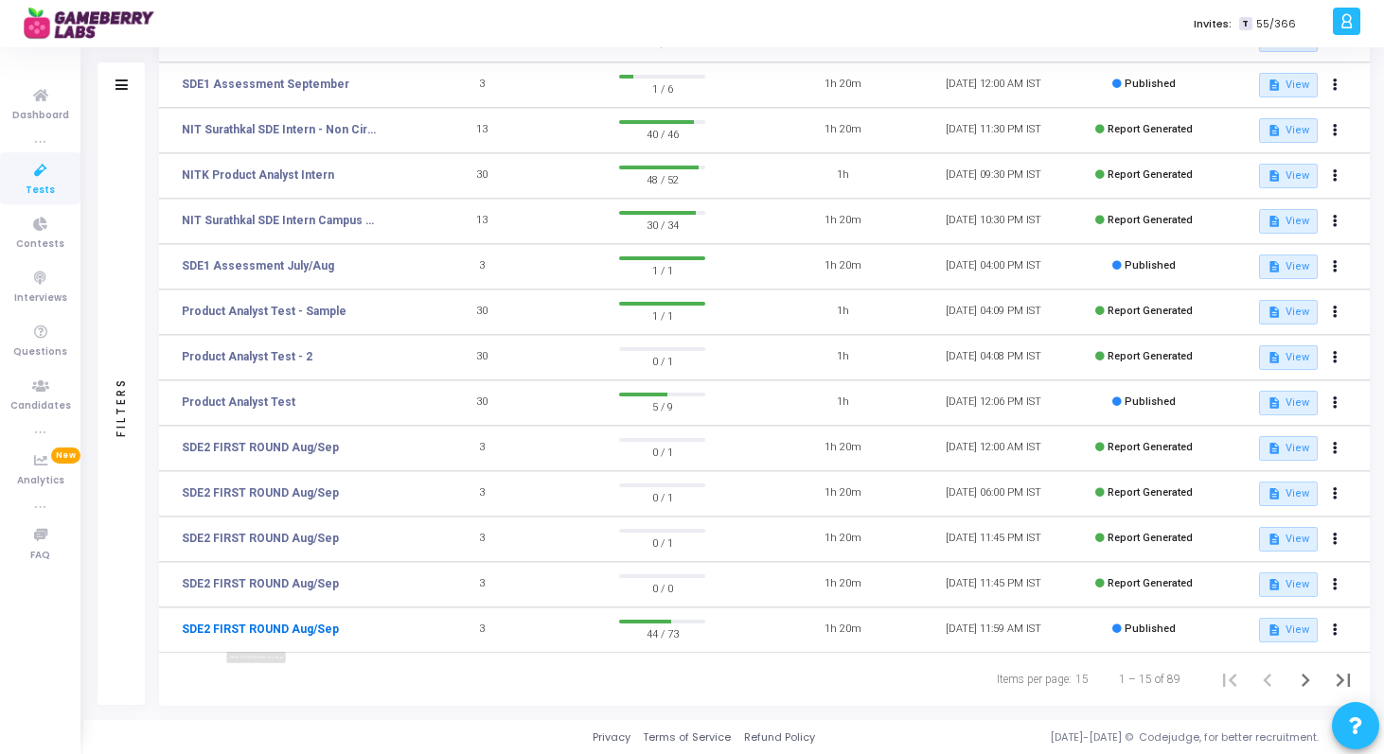
click at [262, 629] on link "SDE2 FIRST ROUND Aug/Sep" at bounding box center [260, 629] width 157 height 17
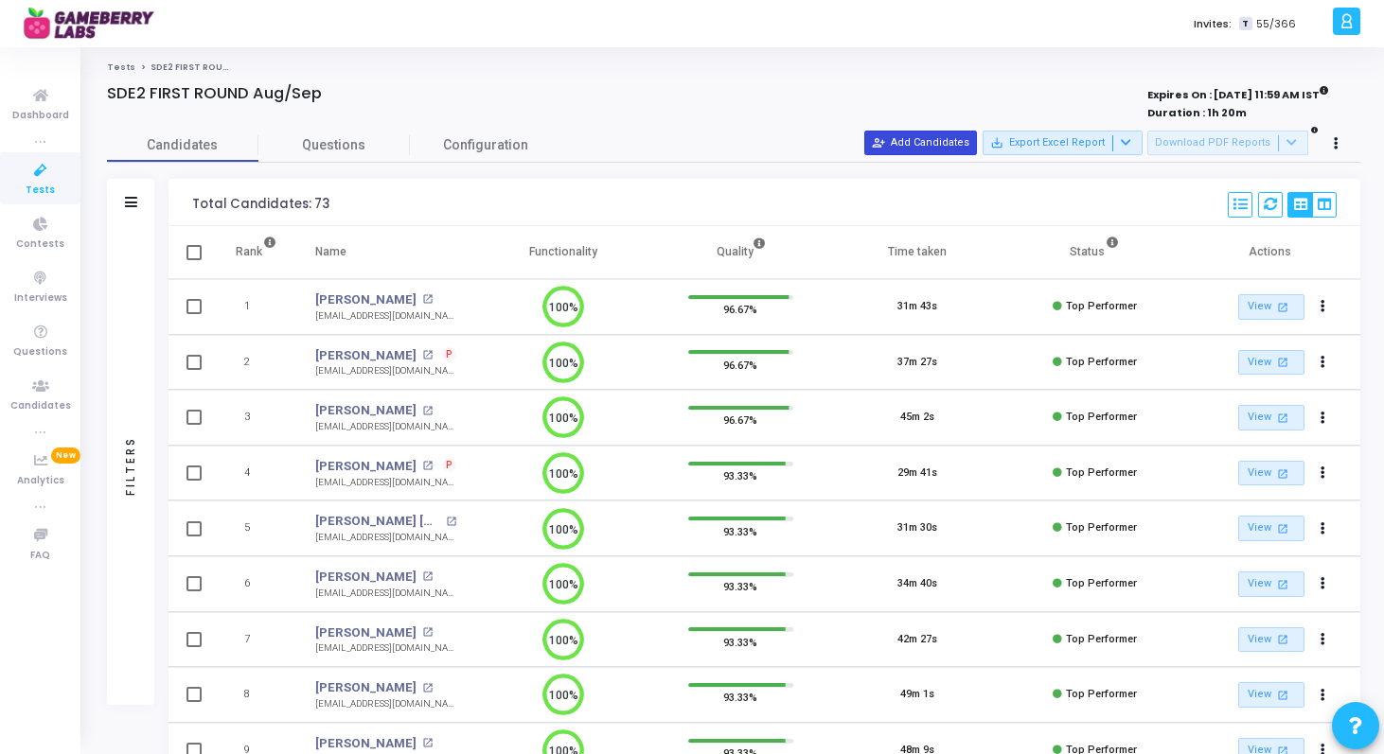
click at [965, 138] on button "person_add_alt Add Candidates" at bounding box center [920, 143] width 113 height 25
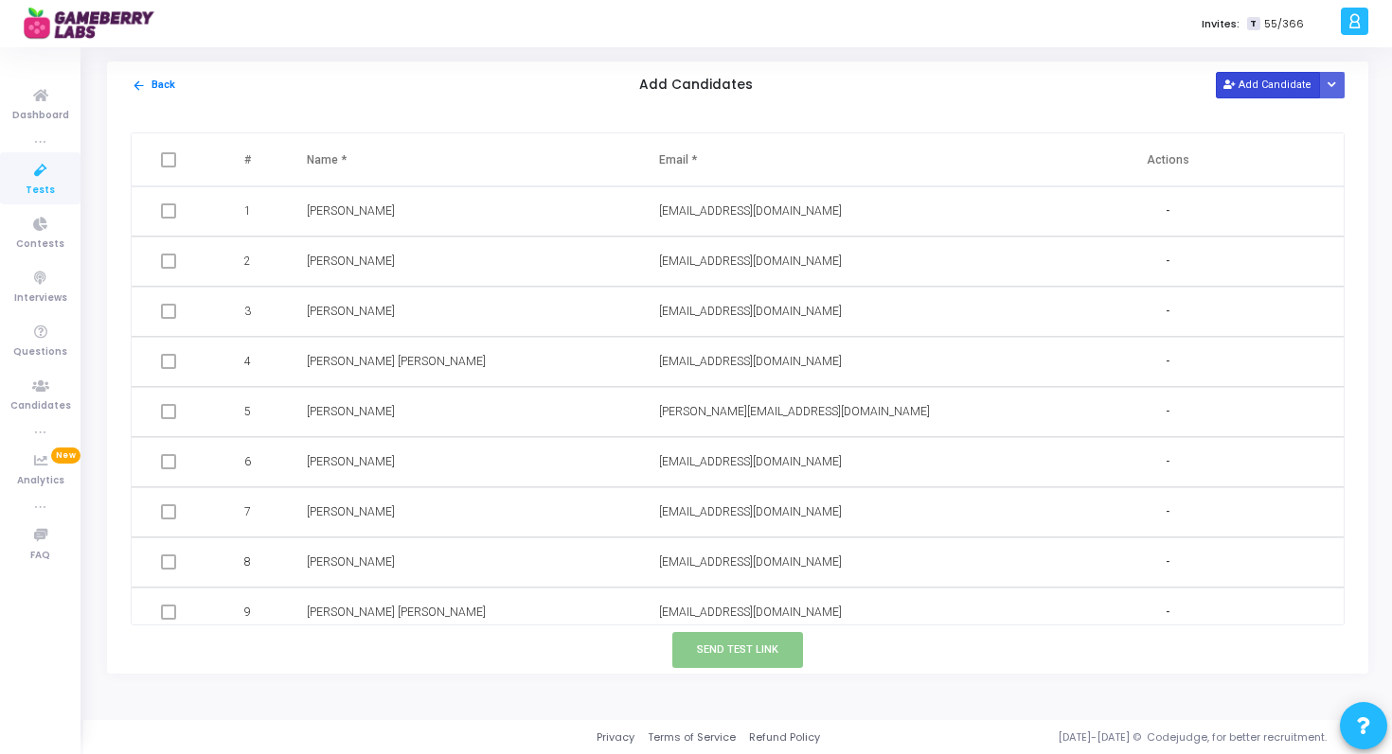
click at [1260, 87] on button "Add Candidate" at bounding box center [1267, 85] width 104 height 26
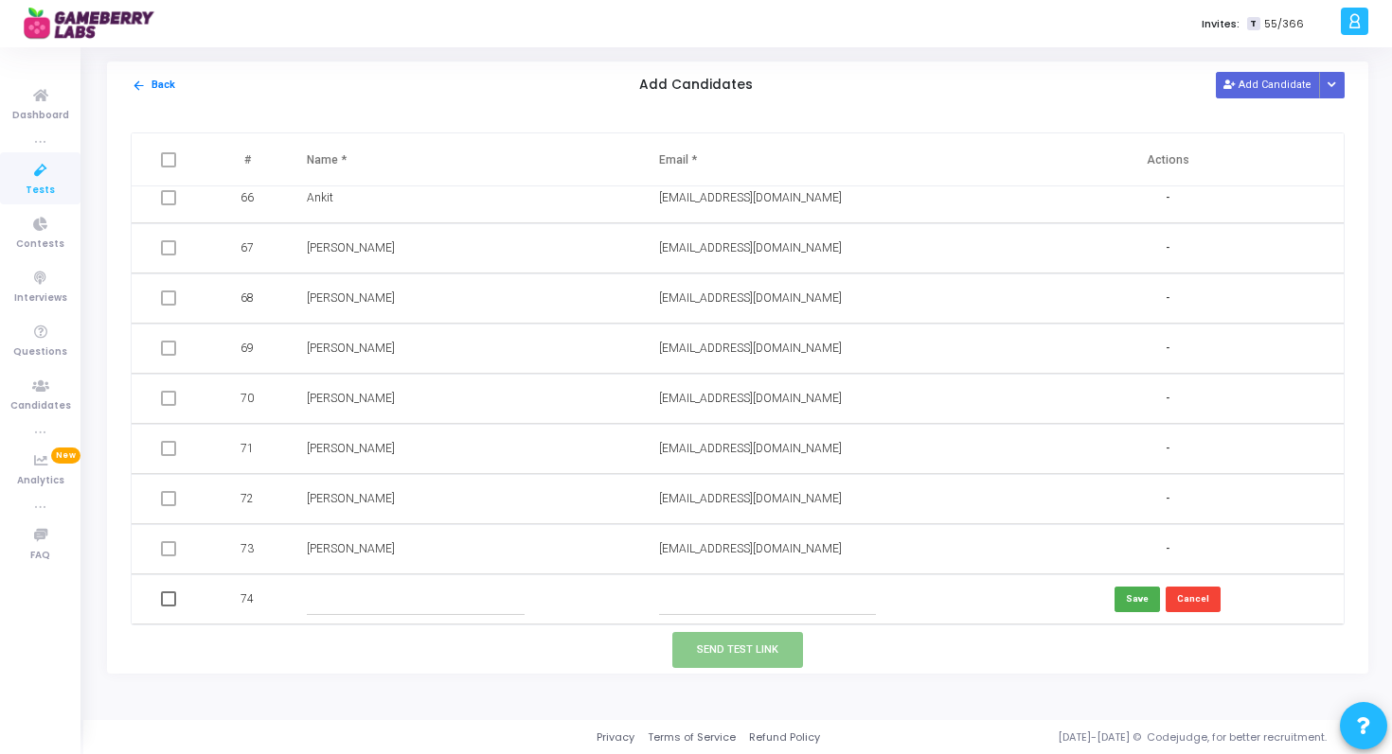
click at [715, 607] on input "text" at bounding box center [767, 599] width 217 height 31
paste input "sourabhingale66@gmail.com"
type input "sourabhingale66@gmail.com"
click at [449, 591] on input "text" at bounding box center [415, 599] width 217 height 31
paste input "Sourabh Ingale"
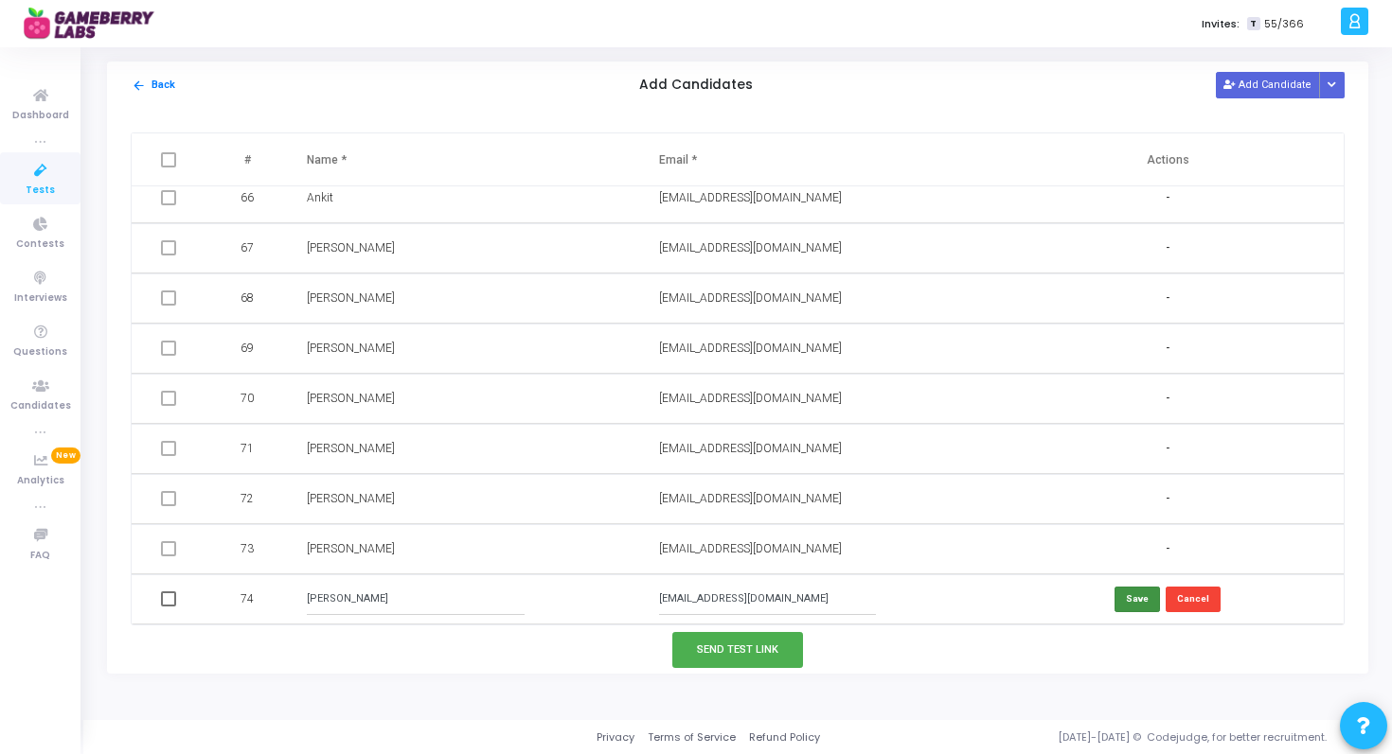
type input "Sourabh Ingale"
click at [1121, 594] on button "Save" at bounding box center [1136, 600] width 45 height 26
click at [1188, 601] on button "Cancel" at bounding box center [1192, 600] width 55 height 26
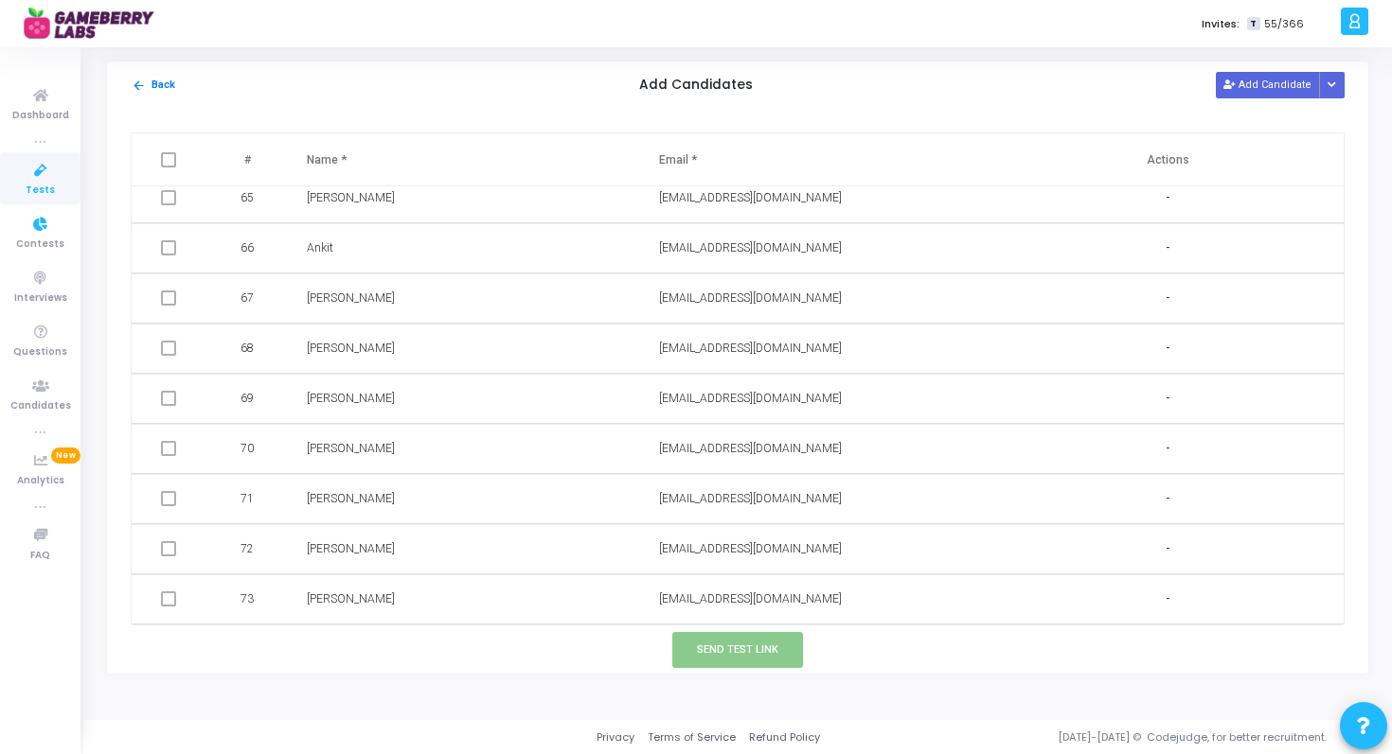
click at [45, 179] on icon at bounding box center [41, 171] width 40 height 24
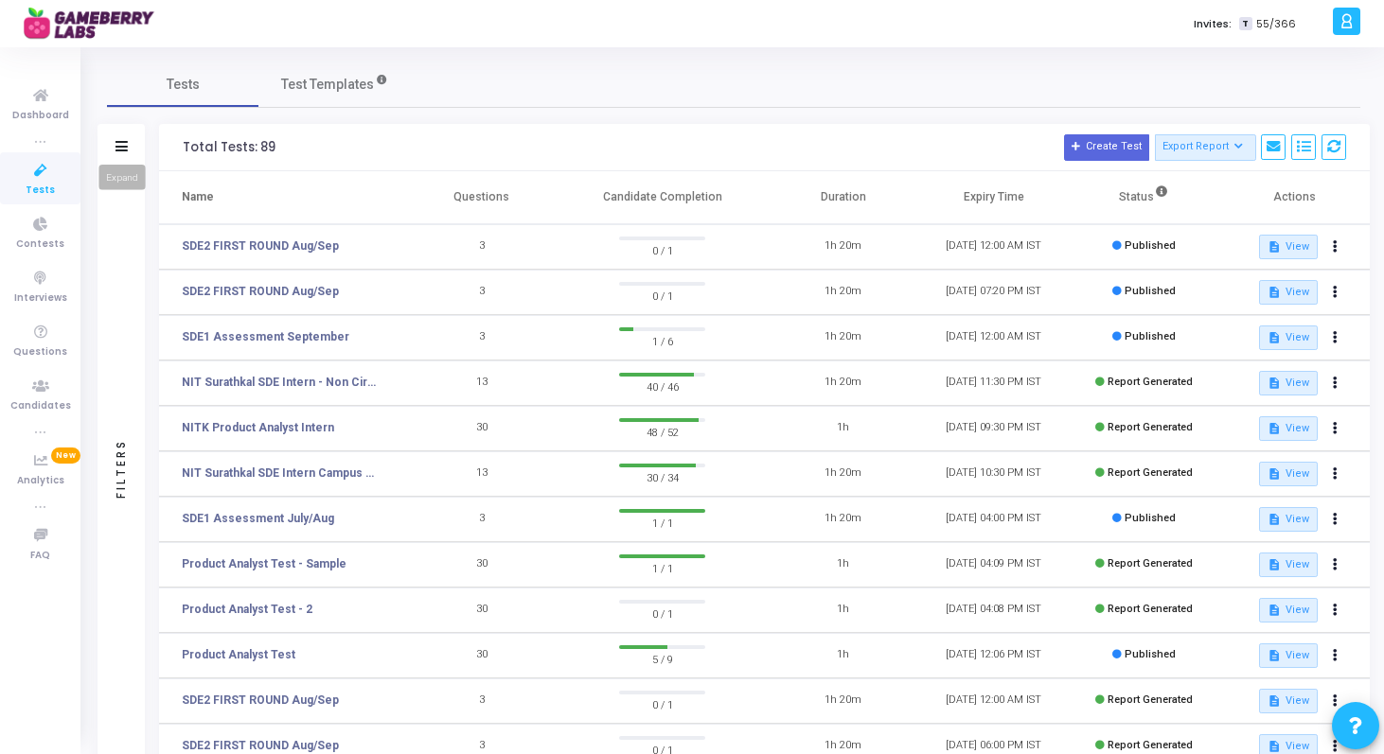
click at [125, 151] on icon at bounding box center [121, 146] width 12 height 10
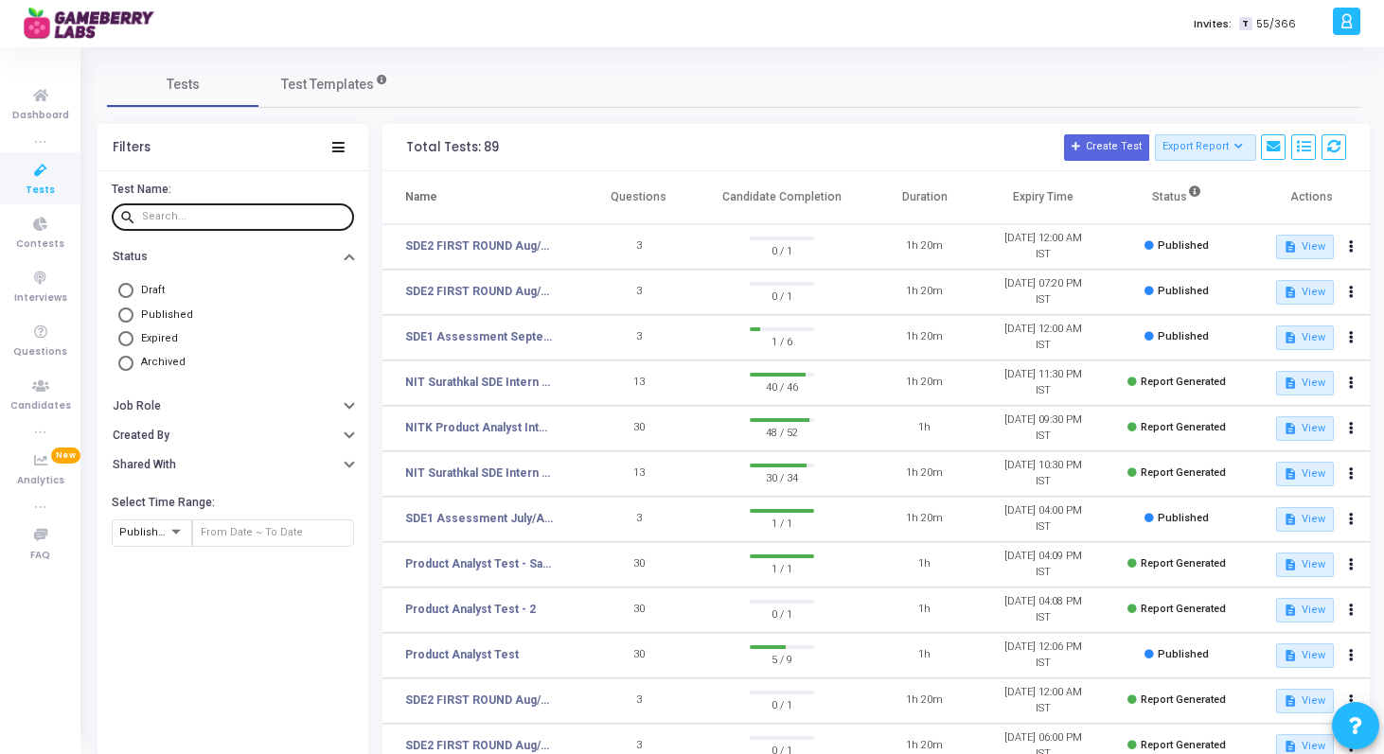
click at [181, 221] on input "text" at bounding box center [244, 216] width 204 height 11
paste input "Sourabh Ingale"
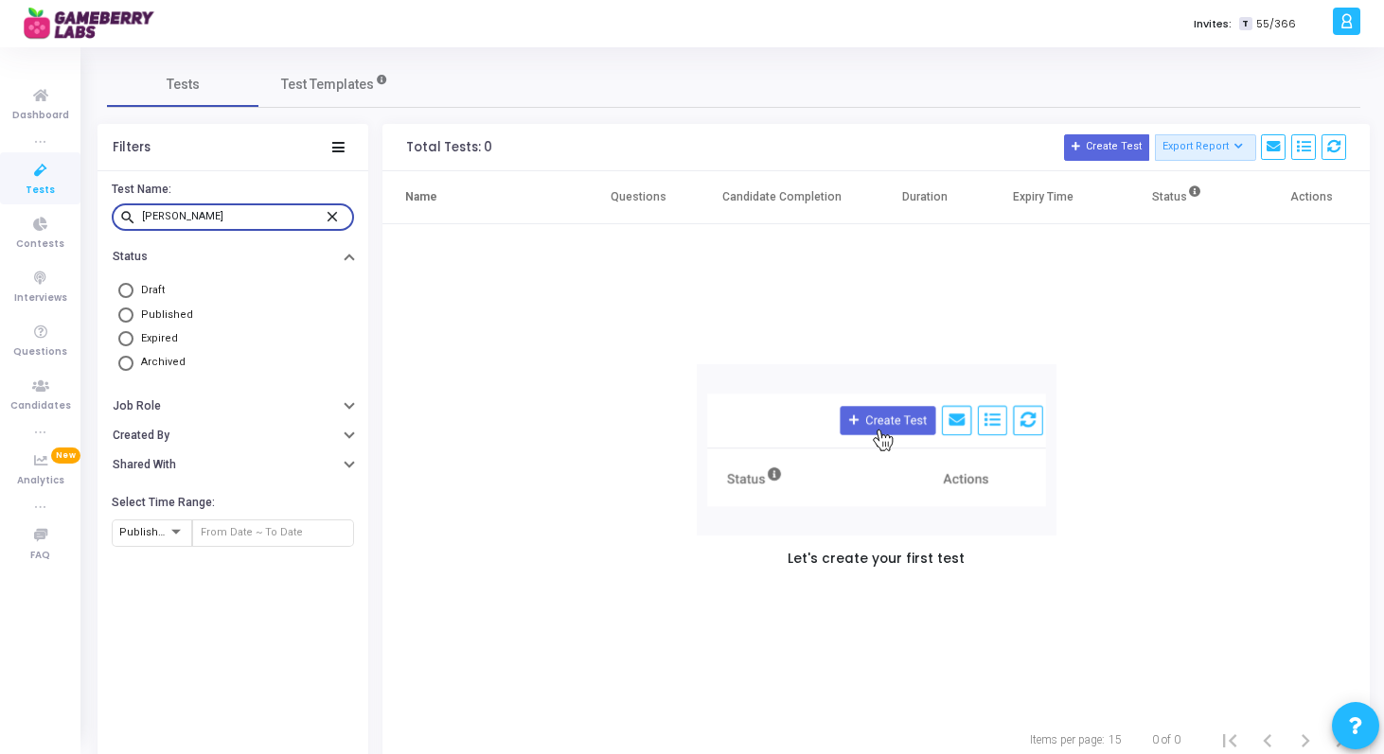
type input "Sourabh Ingale"
click at [333, 218] on mat-icon "close" at bounding box center [335, 215] width 23 height 17
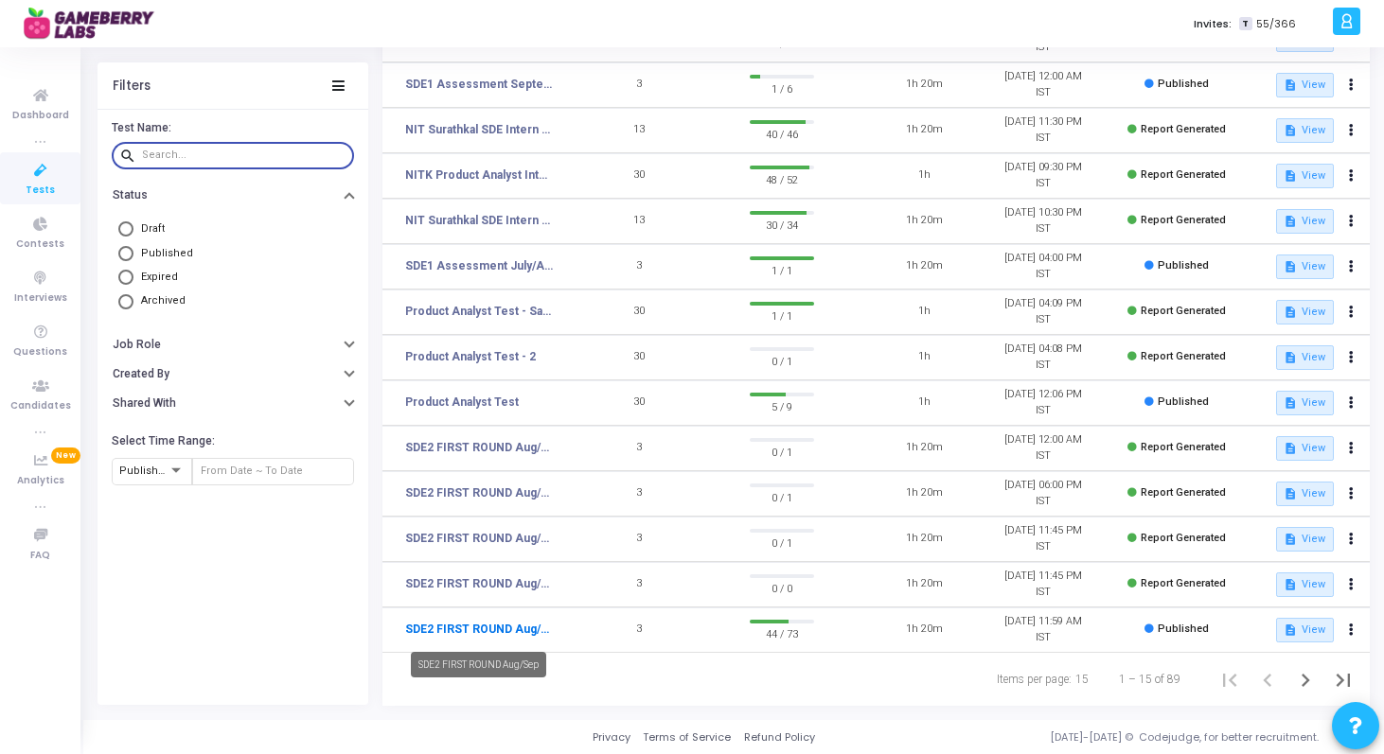
click at [523, 629] on link "SDE2 FIRST ROUND Aug/Sep" at bounding box center [479, 629] width 148 height 17
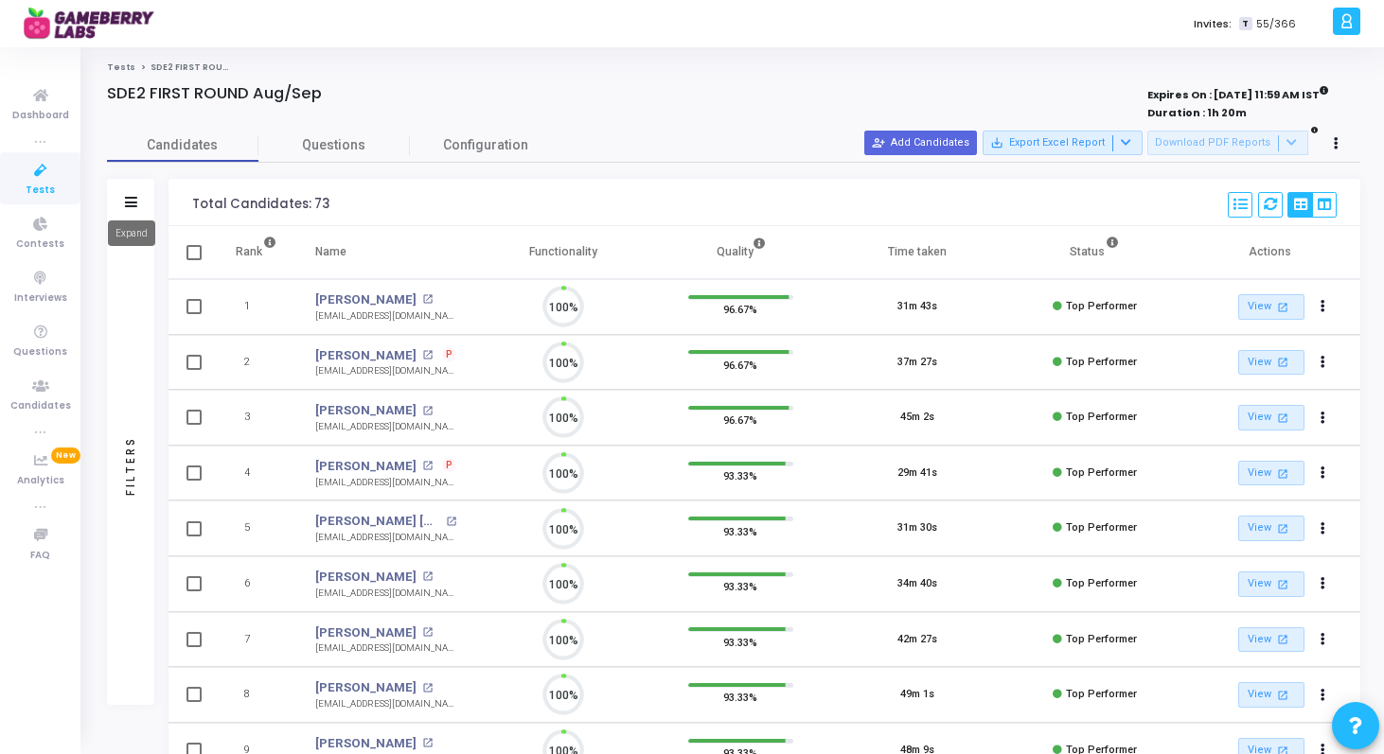
click at [127, 201] on icon at bounding box center [131, 202] width 12 height 10
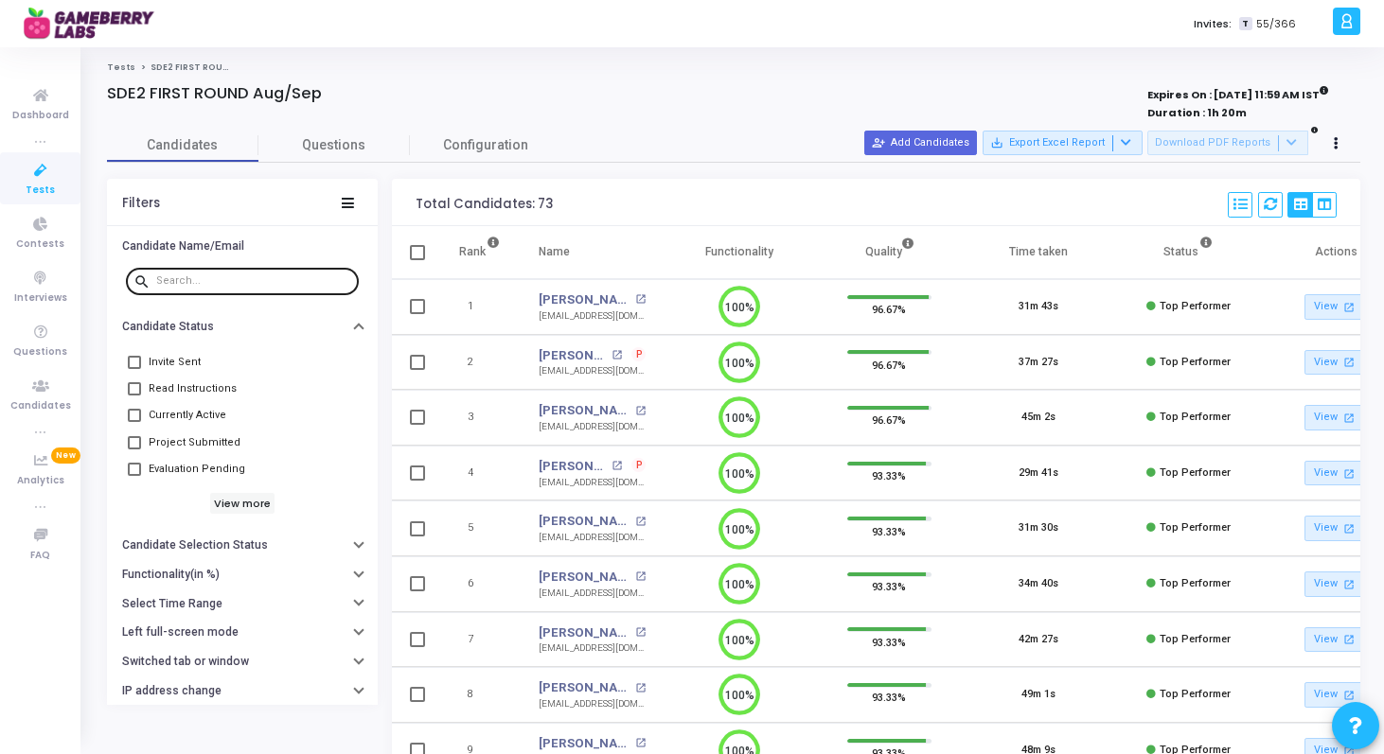
click at [200, 277] on input "text" at bounding box center [253, 280] width 195 height 11
paste input "Sourabh Ingale"
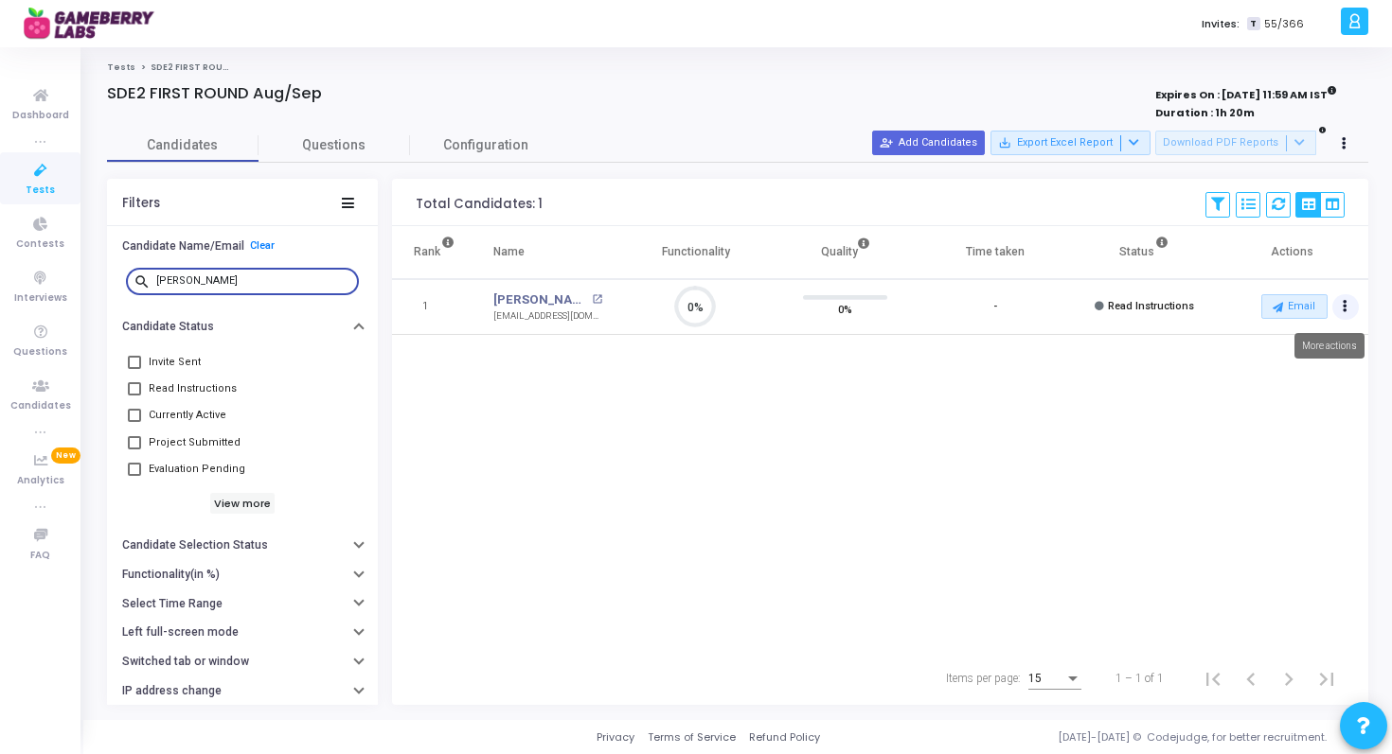
type input "Sourabh Ingale"
click at [1349, 307] on button "Actions" at bounding box center [1345, 307] width 27 height 27
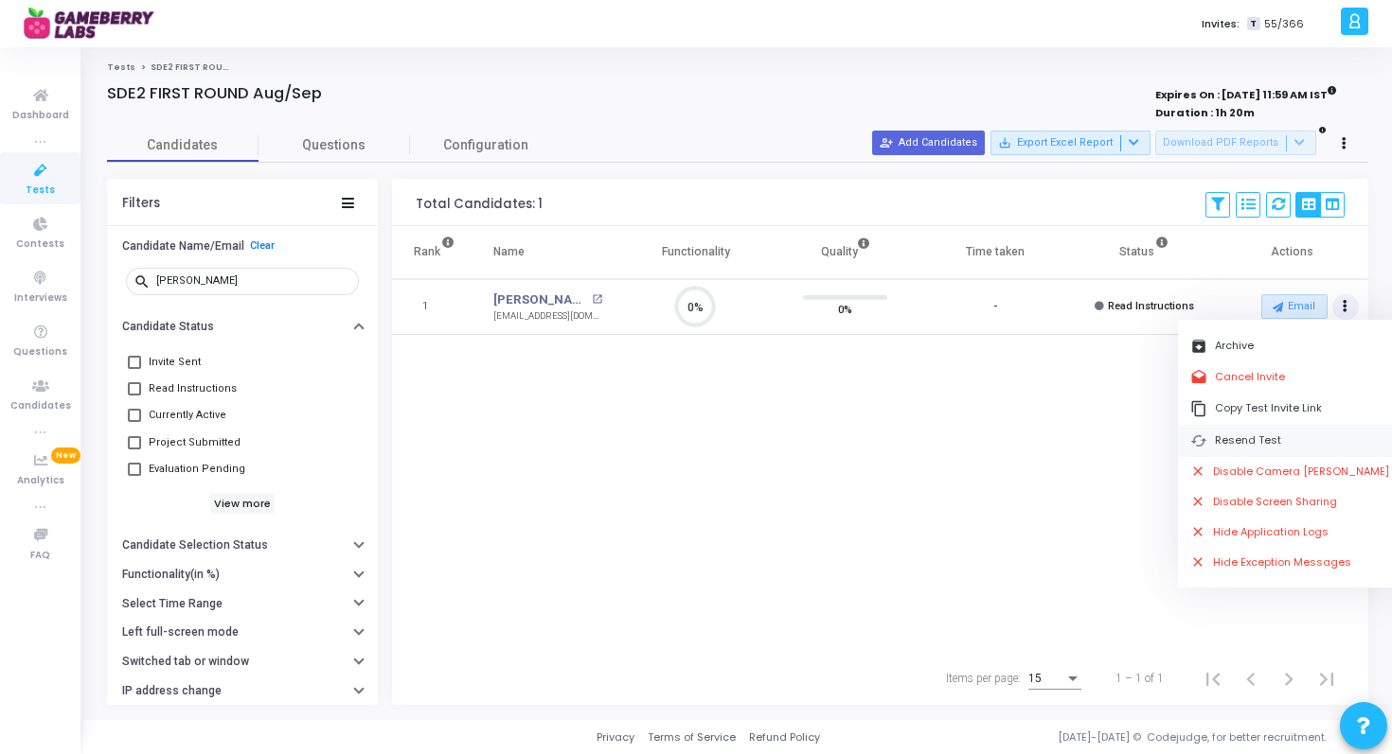
click at [1245, 437] on button "cached Resend Test" at bounding box center [1290, 440] width 224 height 31
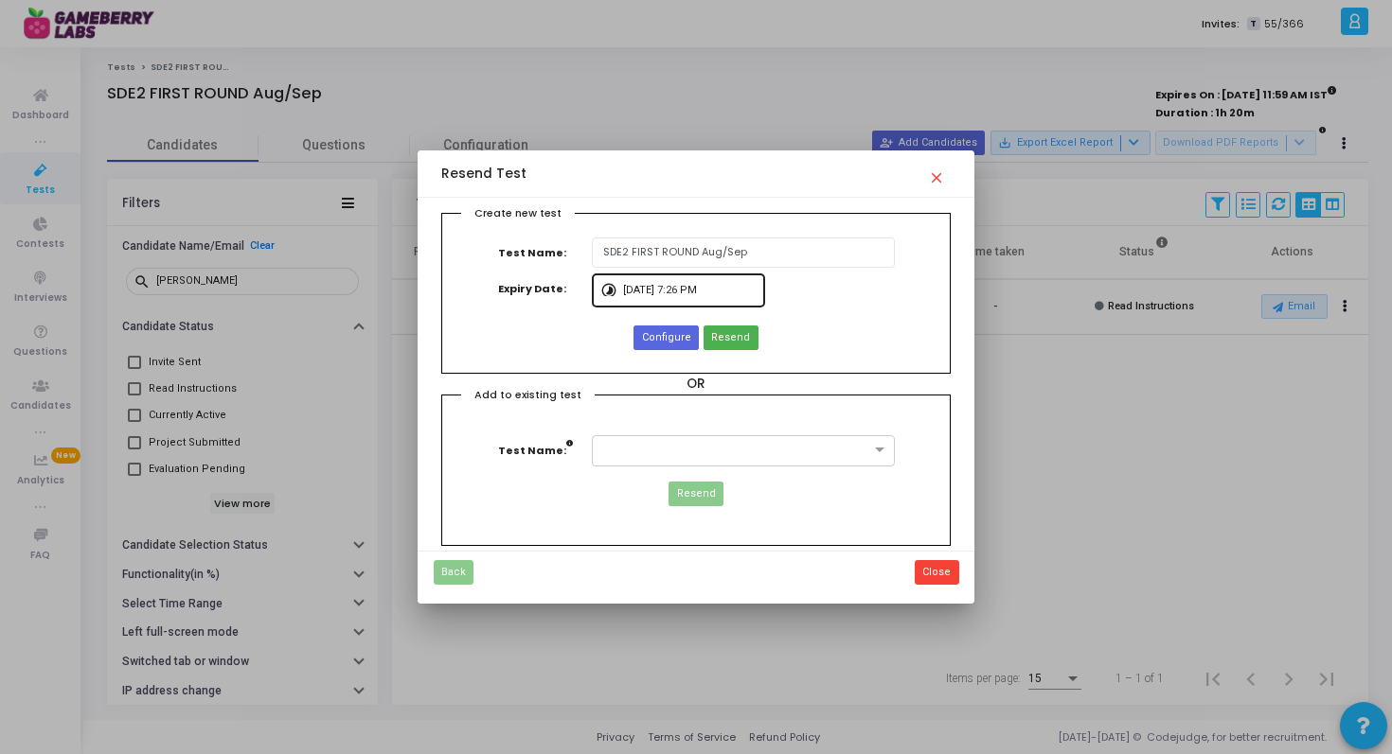
click at [636, 292] on input "9/13/2025, 7:26 PM" at bounding box center [690, 290] width 134 height 11
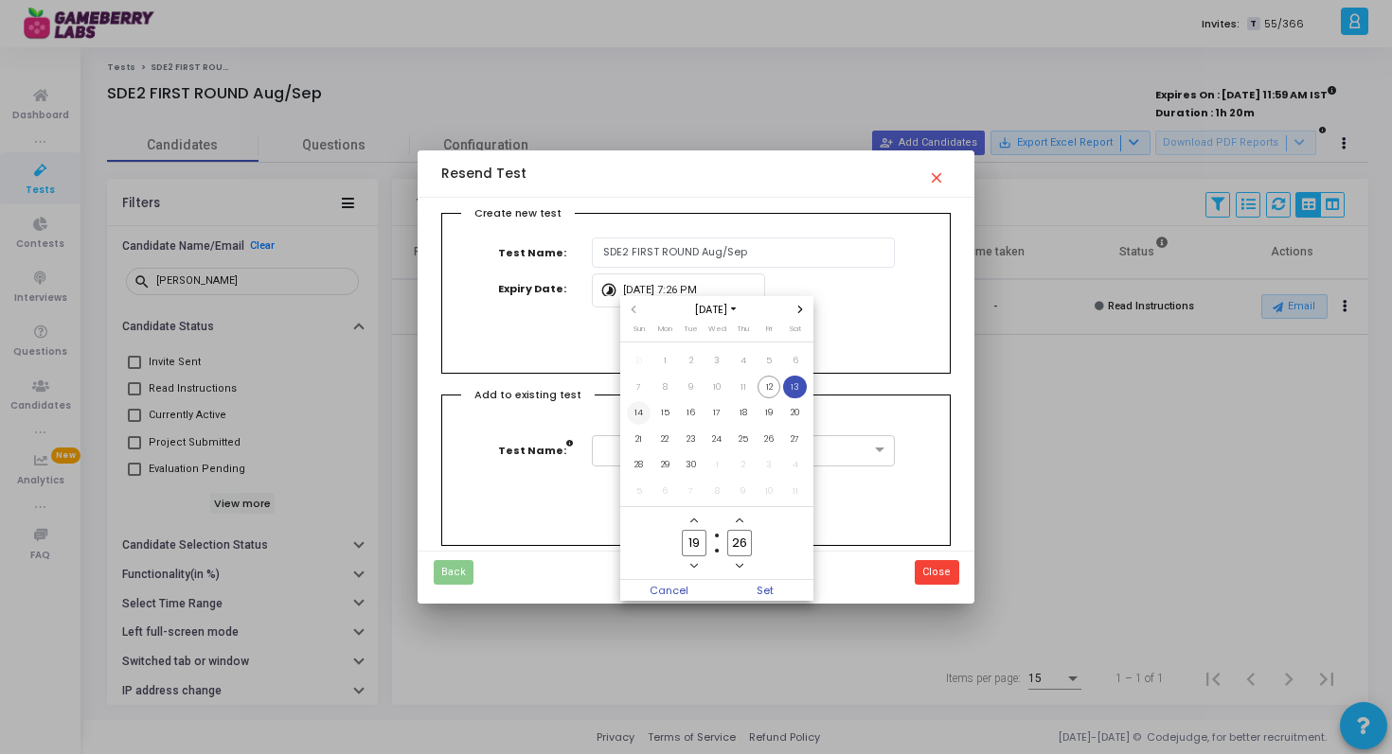
click at [641, 417] on span "14" at bounding box center [639, 413] width 24 height 24
click at [693, 537] on input "19" at bounding box center [694, 543] width 25 height 26
type input "00"
click at [738, 540] on input "26" at bounding box center [739, 543] width 25 height 26
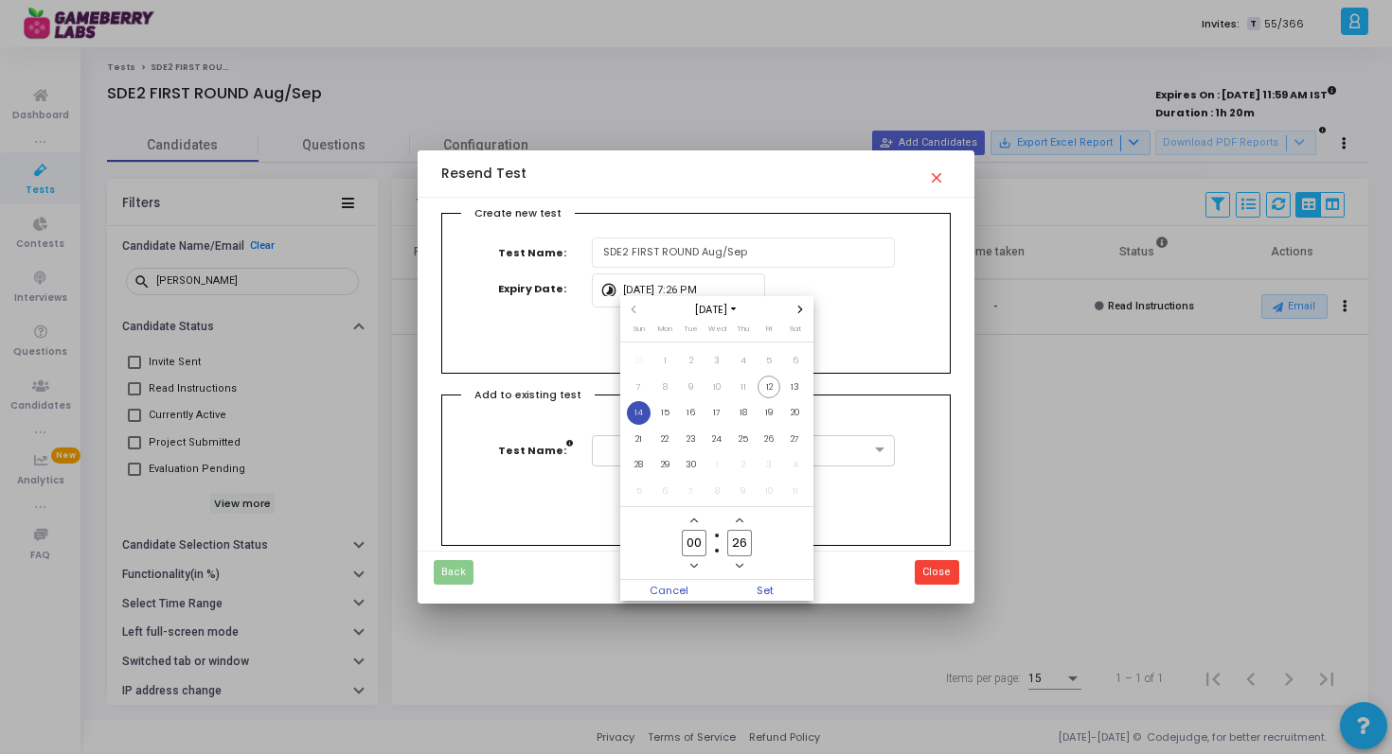
click at [738, 540] on input "26" at bounding box center [739, 543] width 25 height 26
type input "00"
click at [754, 588] on span "Set" at bounding box center [765, 590] width 97 height 21
type input "9/14/2025, 12:00 AM"
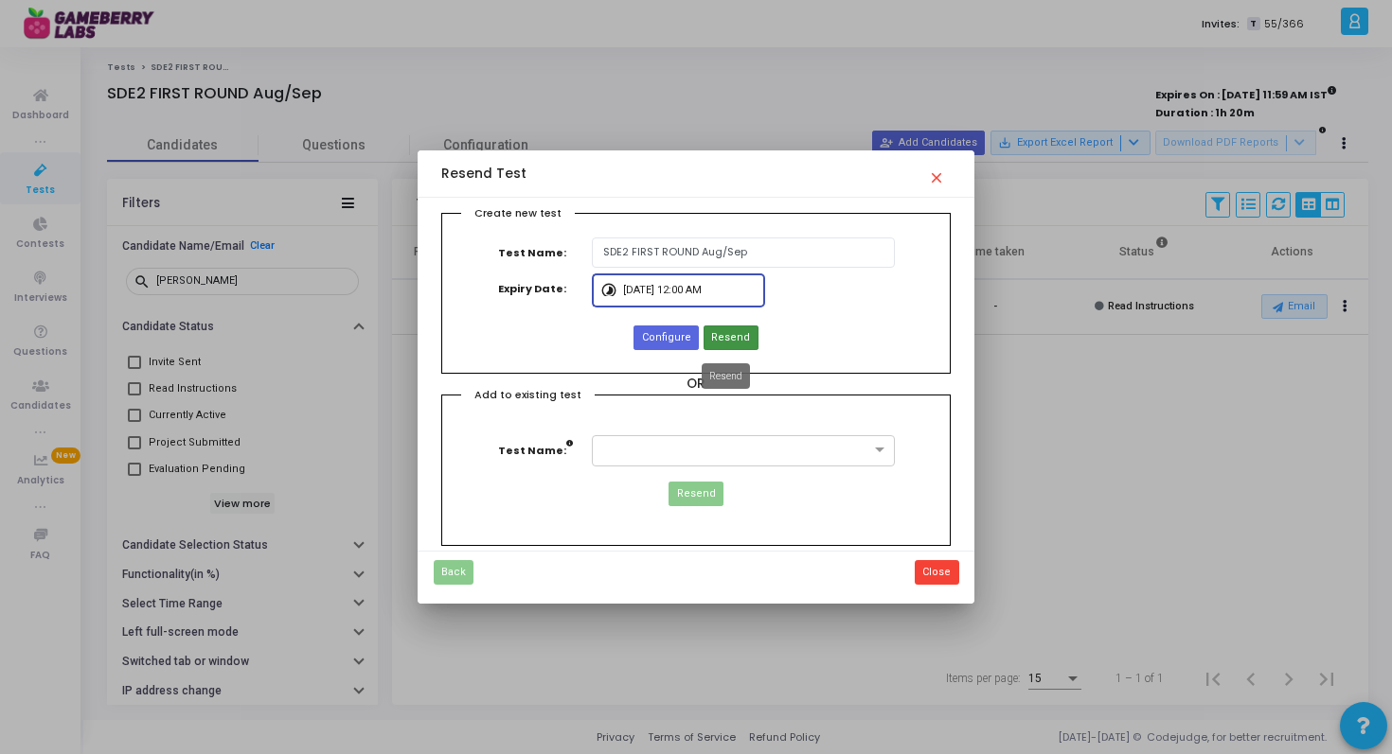
click at [729, 337] on span "Resend" at bounding box center [730, 338] width 39 height 16
